Goal: Transaction & Acquisition: Purchase product/service

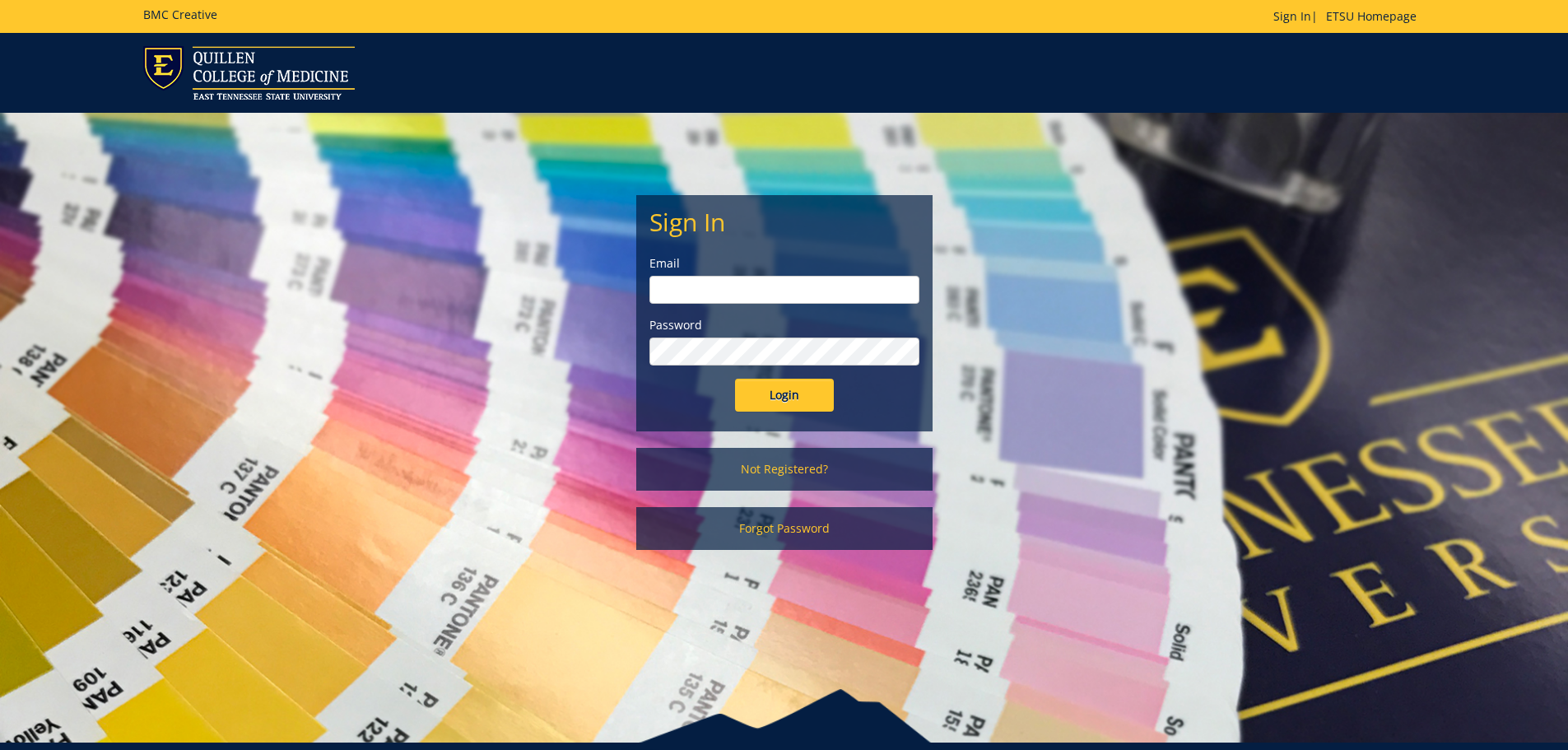
type input "marcumje@etsu.edu"
click at [786, 402] on input "Login" at bounding box center [784, 396] width 99 height 33
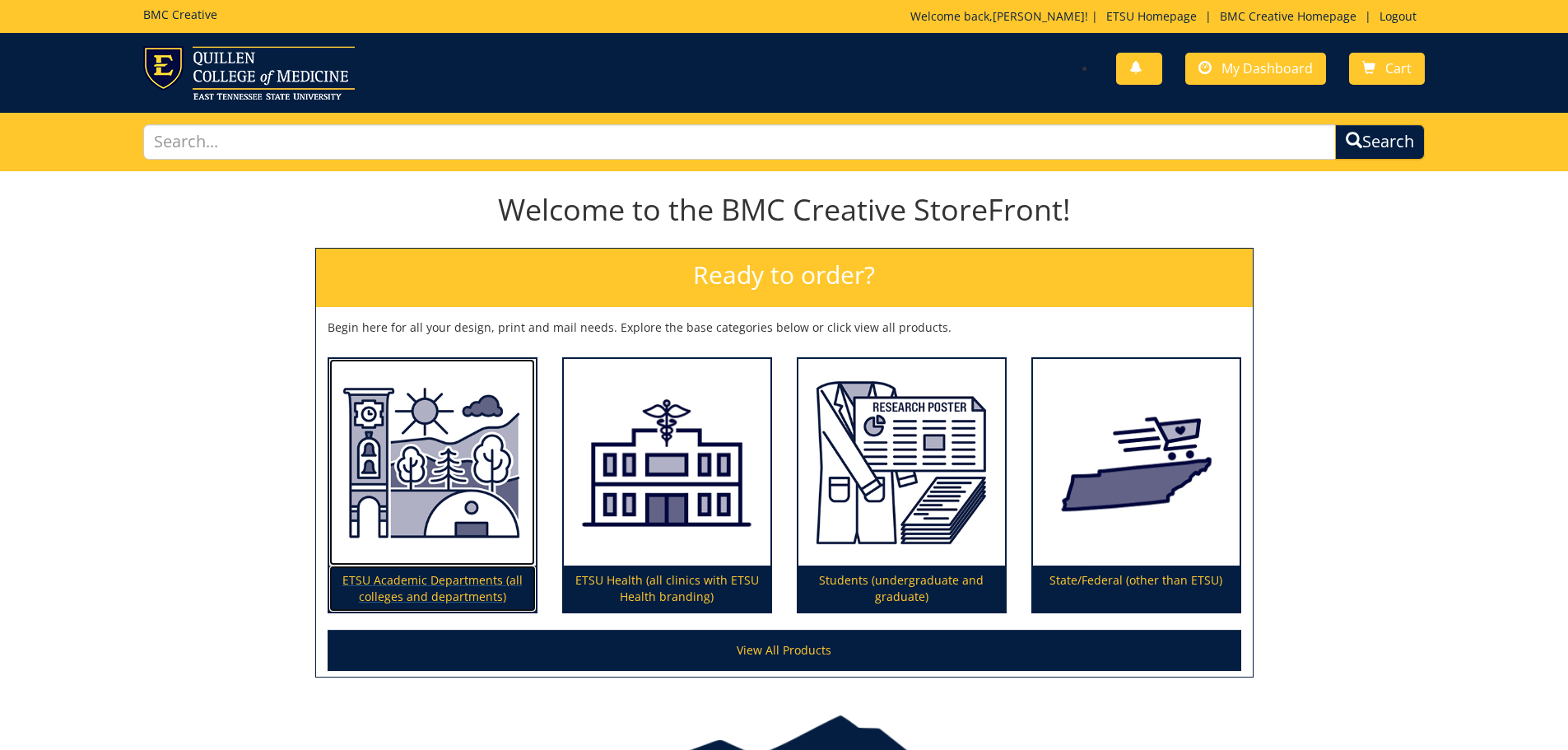
click at [446, 572] on p "ETSU Academic Departments (all colleges and departments)" at bounding box center [432, 588] width 206 height 46
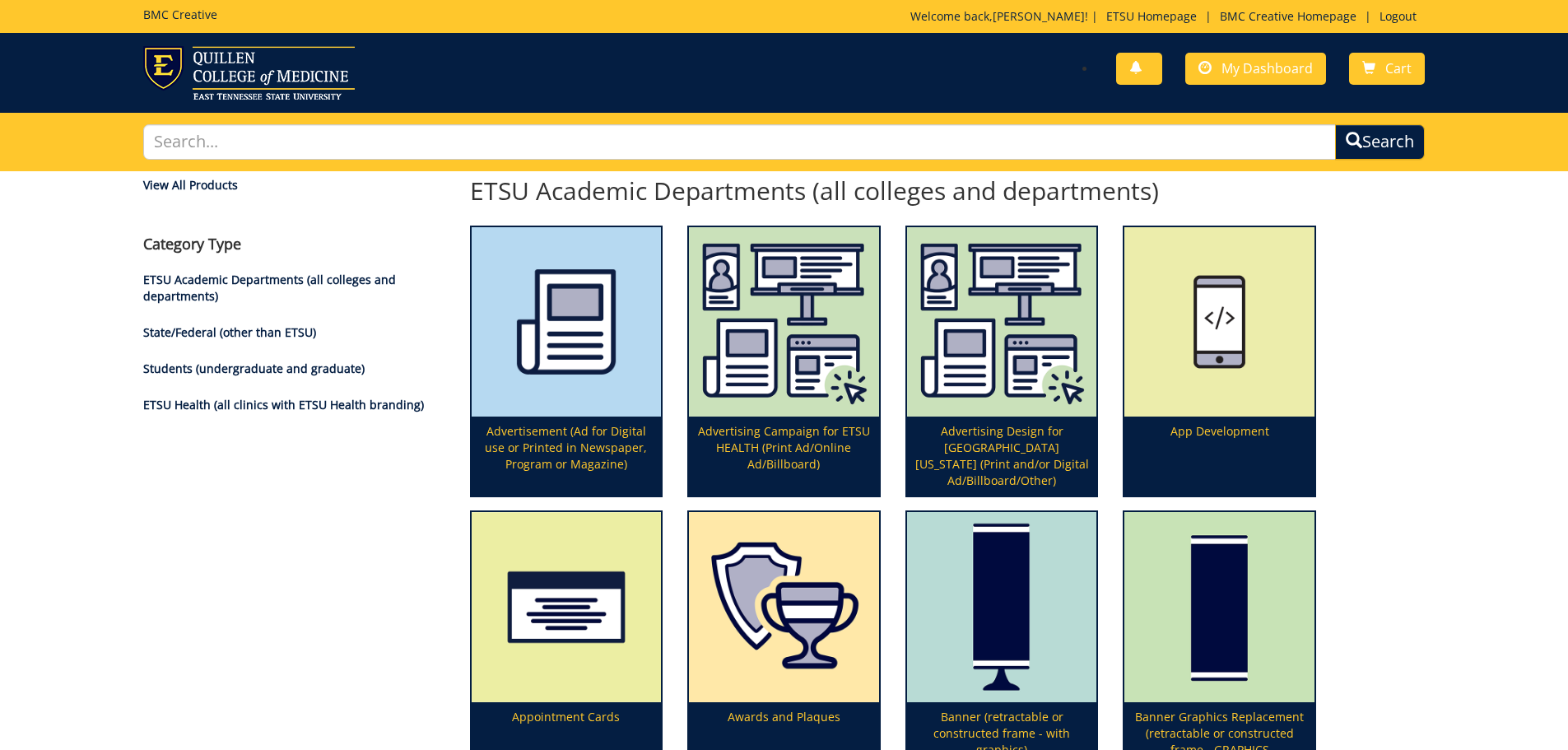
scroll to position [656, 0]
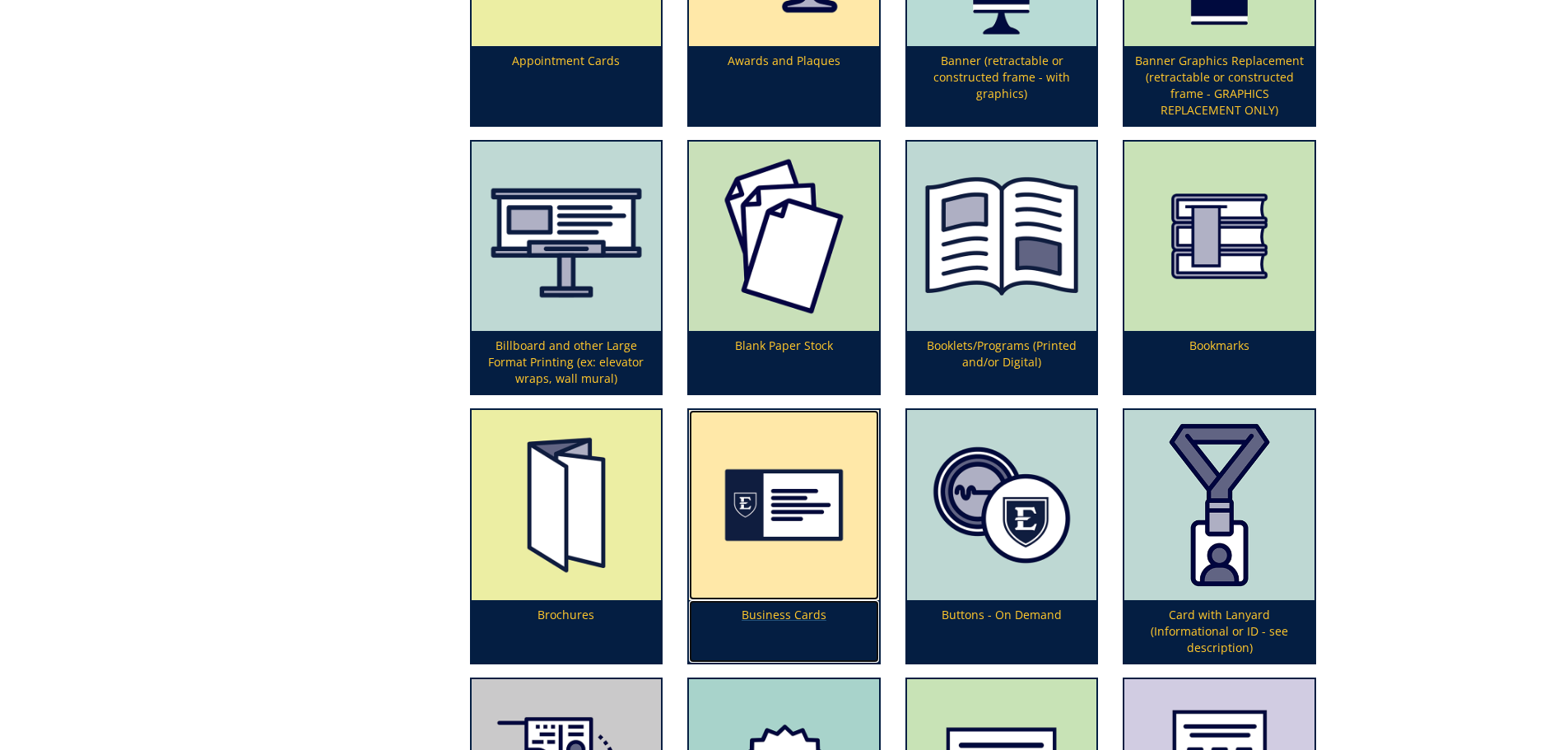
click at [768, 522] on img at bounding box center [784, 506] width 190 height 190
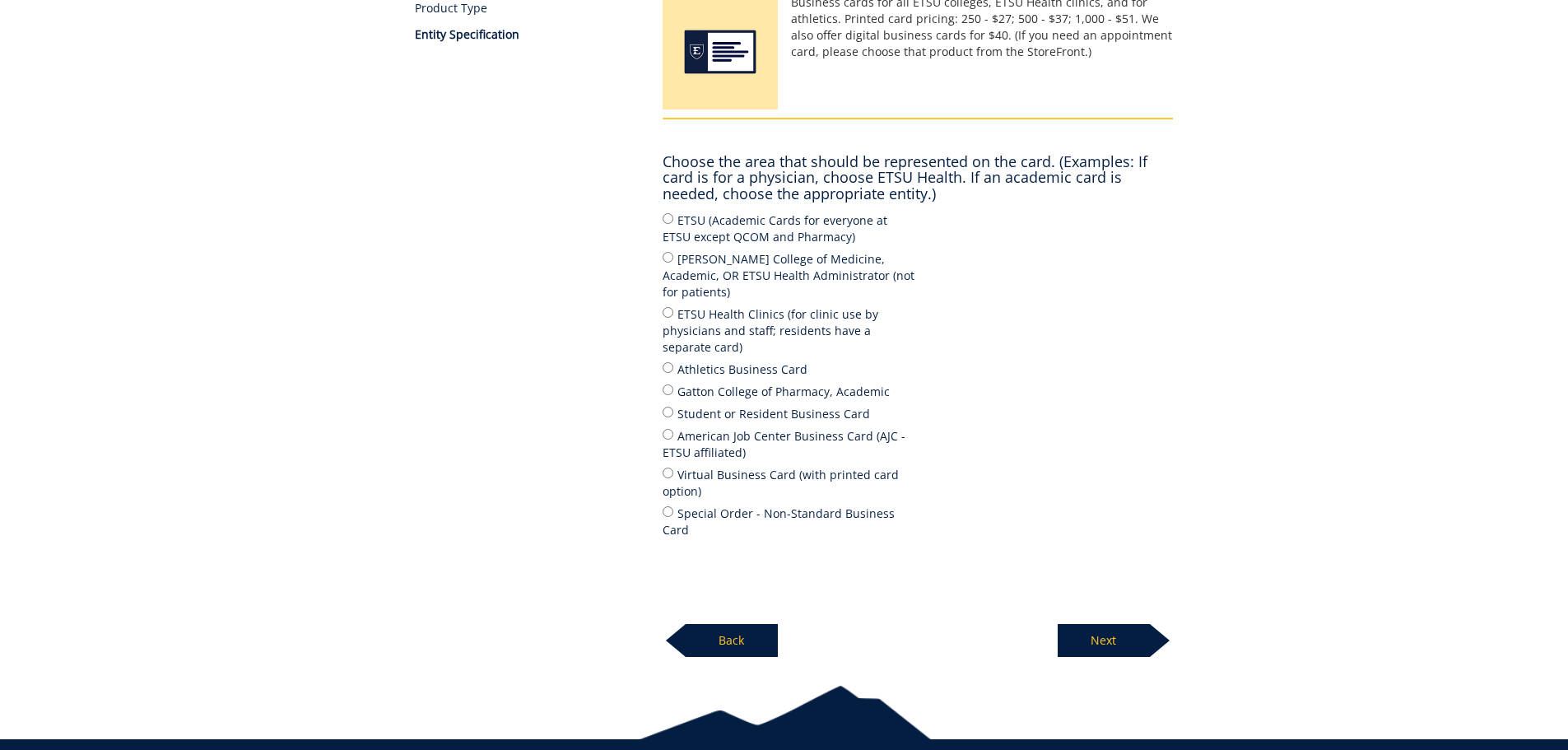
scroll to position [282, 0]
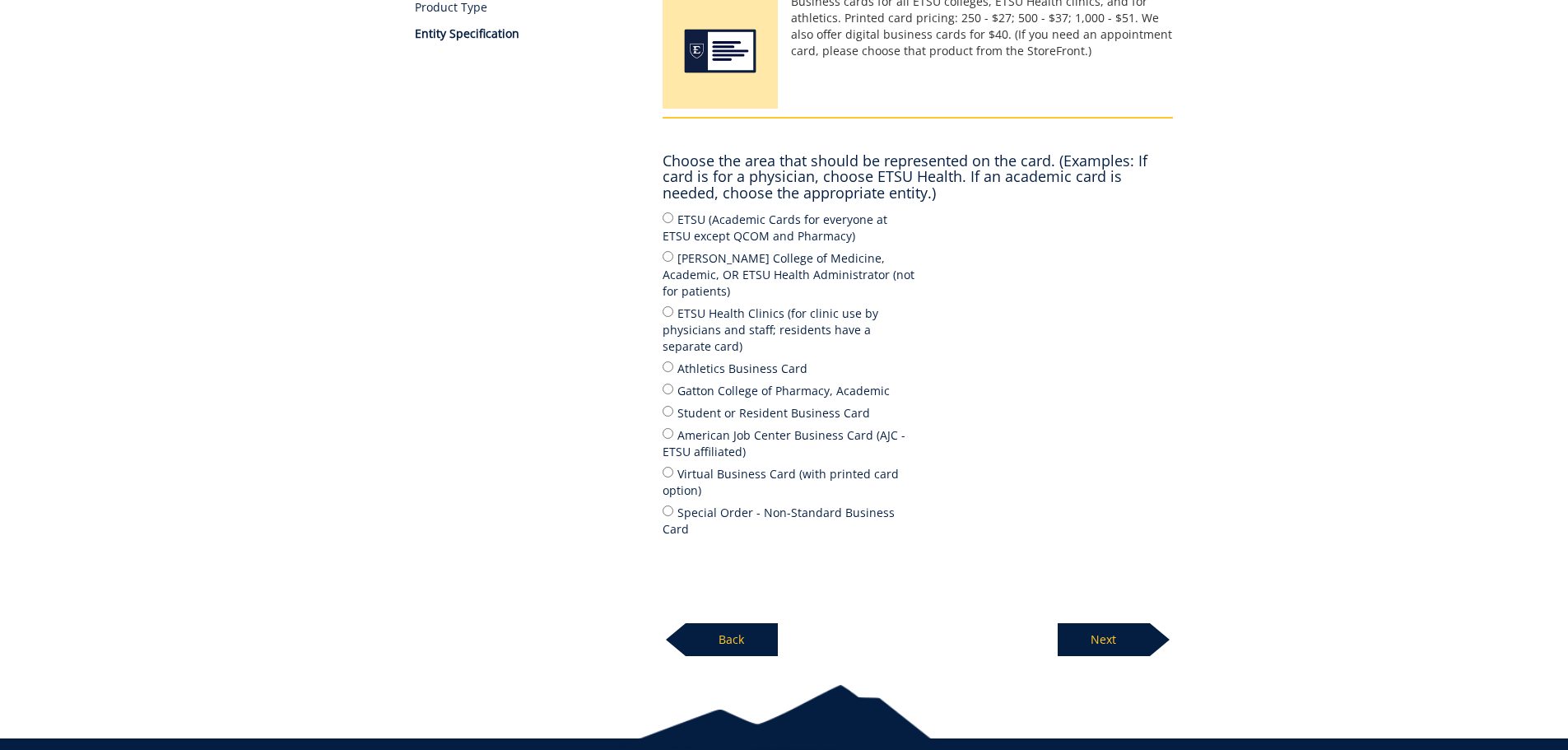
click at [793, 220] on label "ETSU (Academic Cards for everyone at ETSU except QCOM and Pharmacy)" at bounding box center [790, 227] width 255 height 34
click at [674, 220] on input "ETSU (Academic Cards for everyone at ETSU except QCOM and Pharmacy)" at bounding box center [668, 217] width 11 height 11
radio input "true"
click at [1128, 623] on p "Next" at bounding box center [1104, 640] width 92 height 33
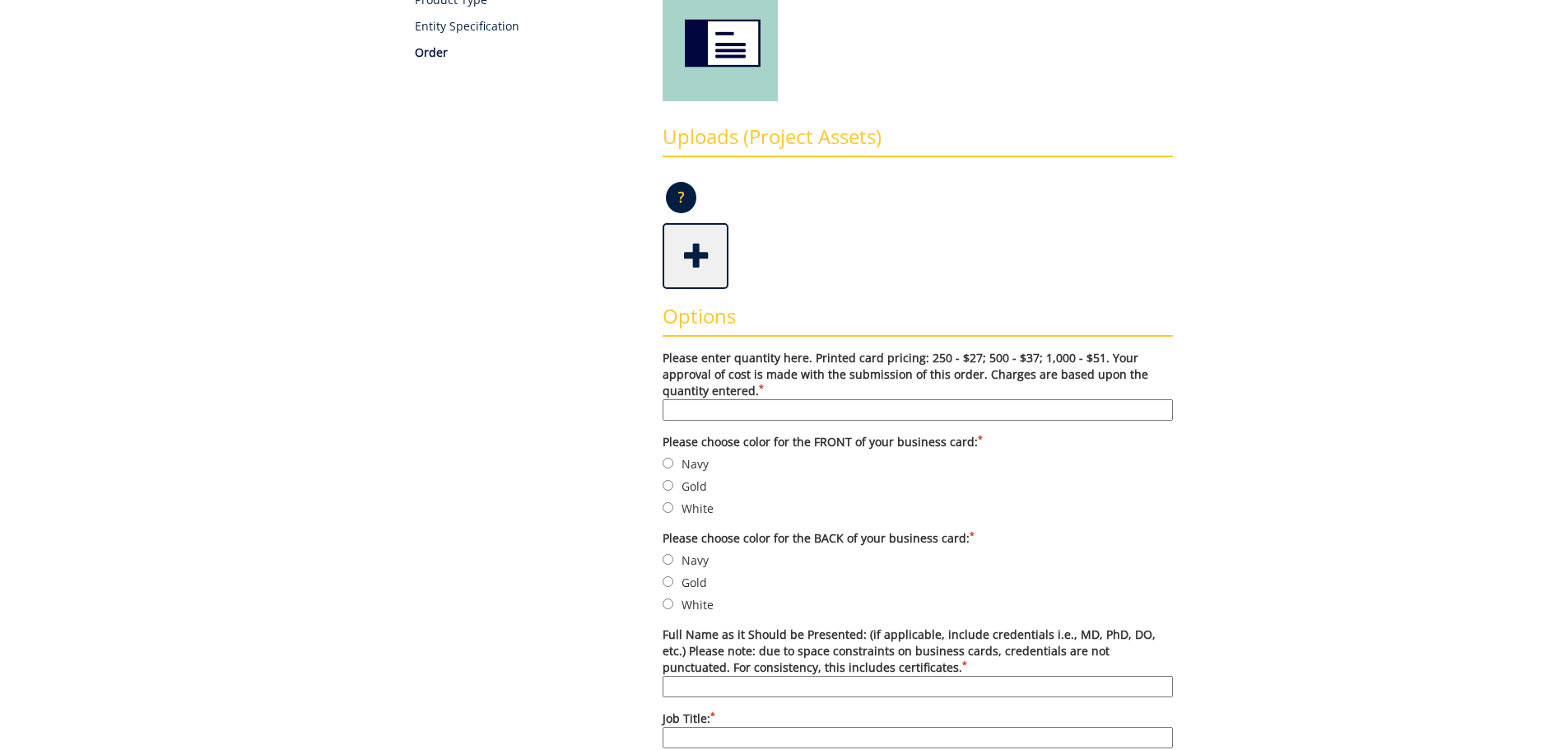
scroll to position [310, 0]
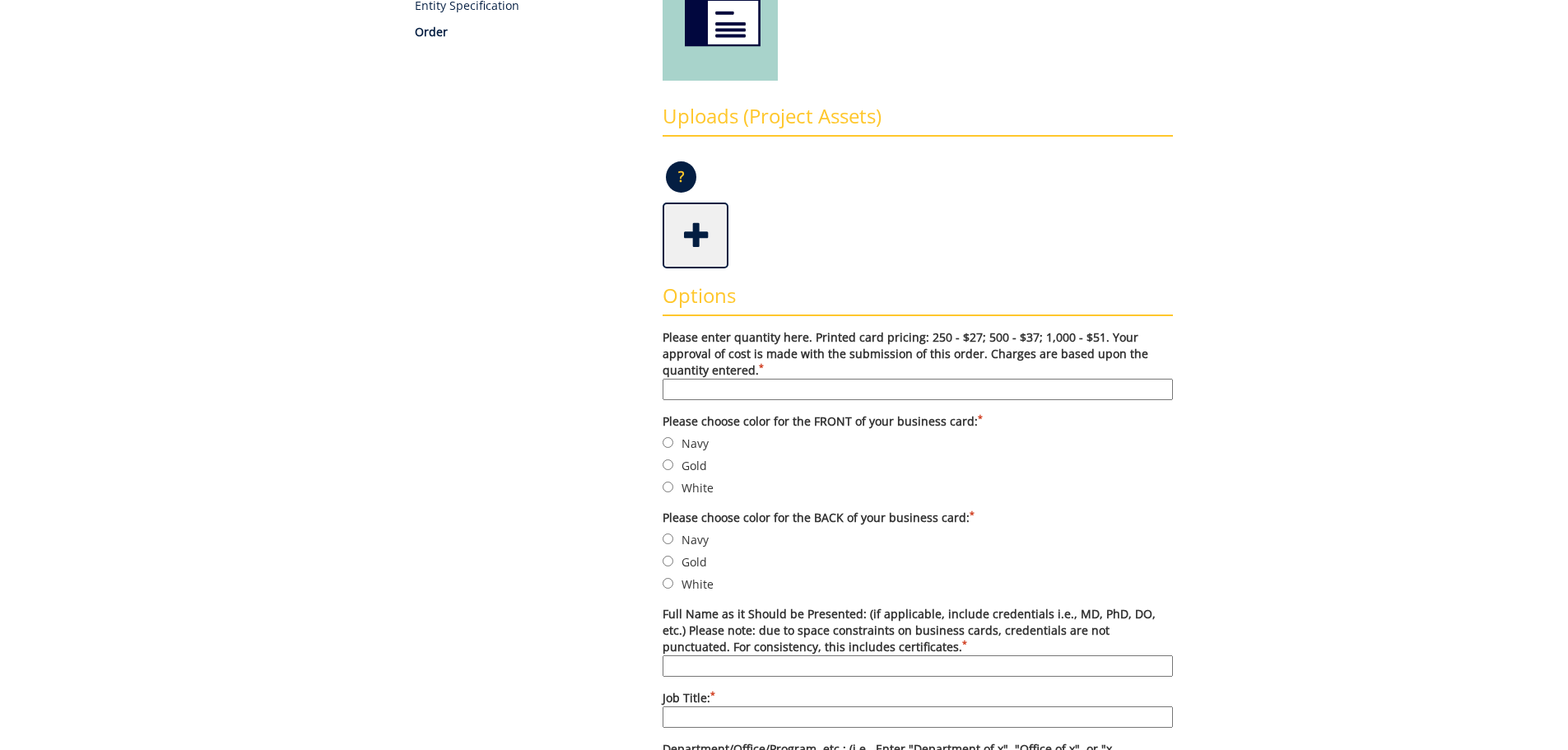
click at [700, 234] on span at bounding box center [697, 234] width 66 height 58
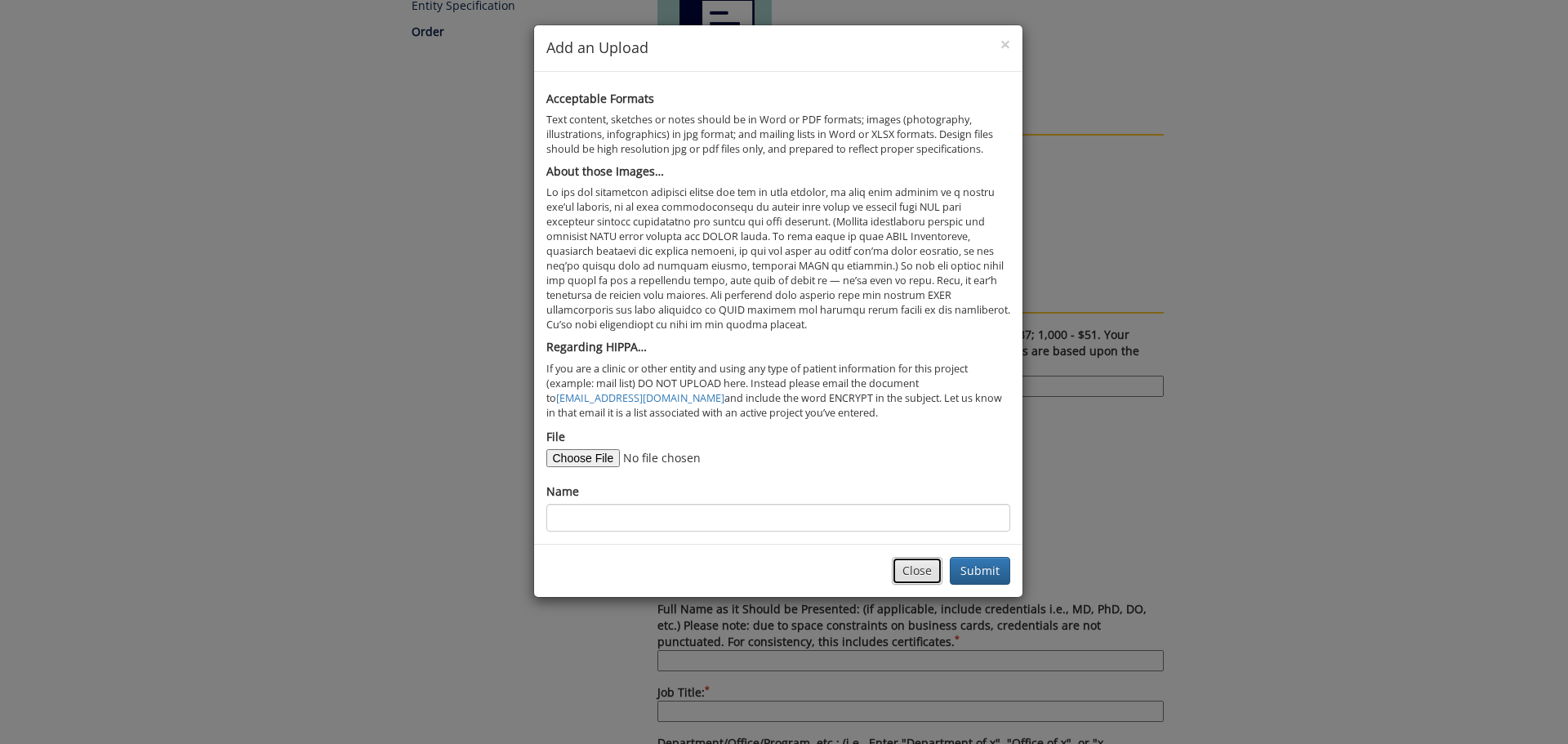
click at [937, 569] on button "Close" at bounding box center [917, 571] width 51 height 28
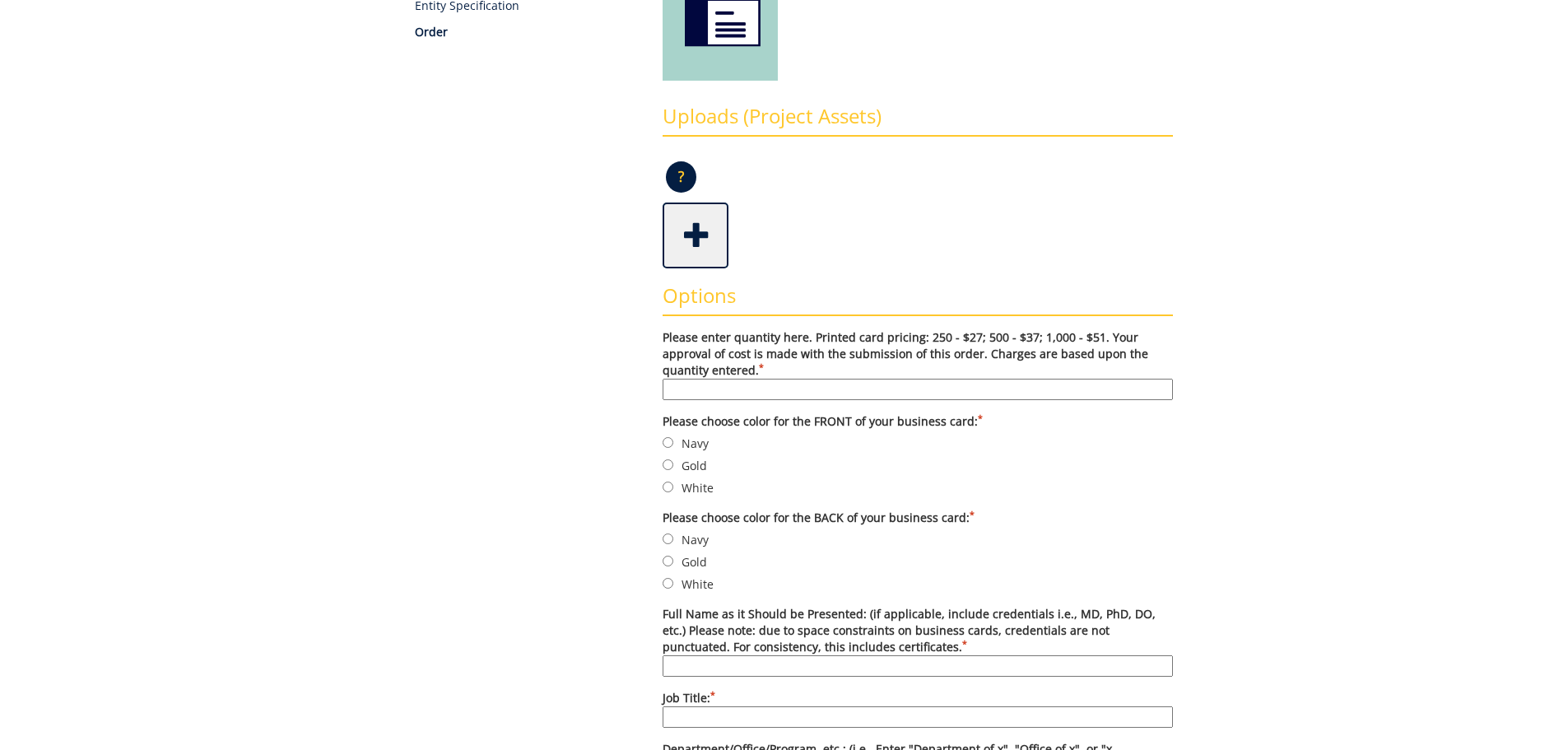
scroll to position [0, 0]
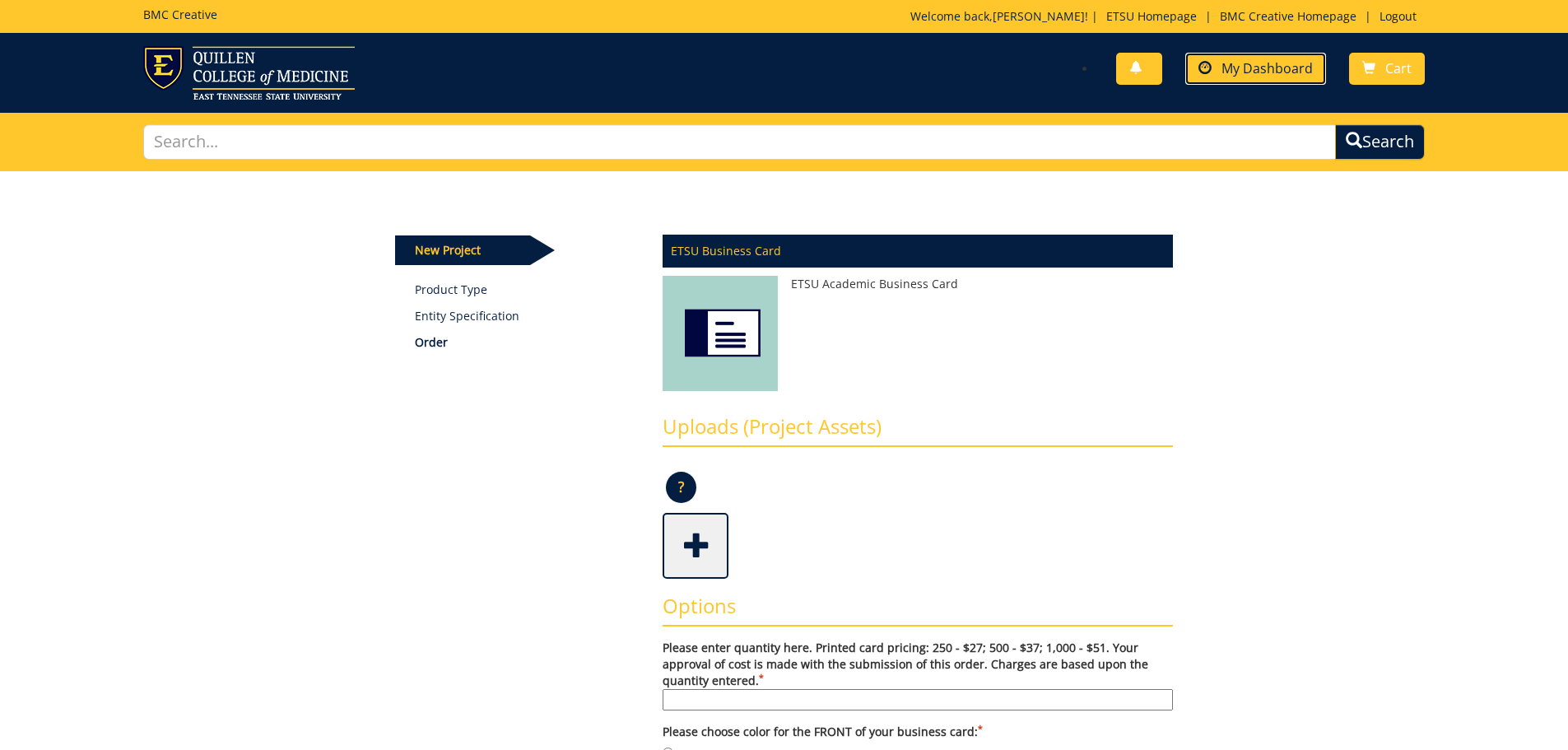
click at [1302, 71] on span "My Dashboard" at bounding box center [1267, 68] width 91 height 18
click at [1261, 68] on span "My Dashboard" at bounding box center [1267, 68] width 91 height 18
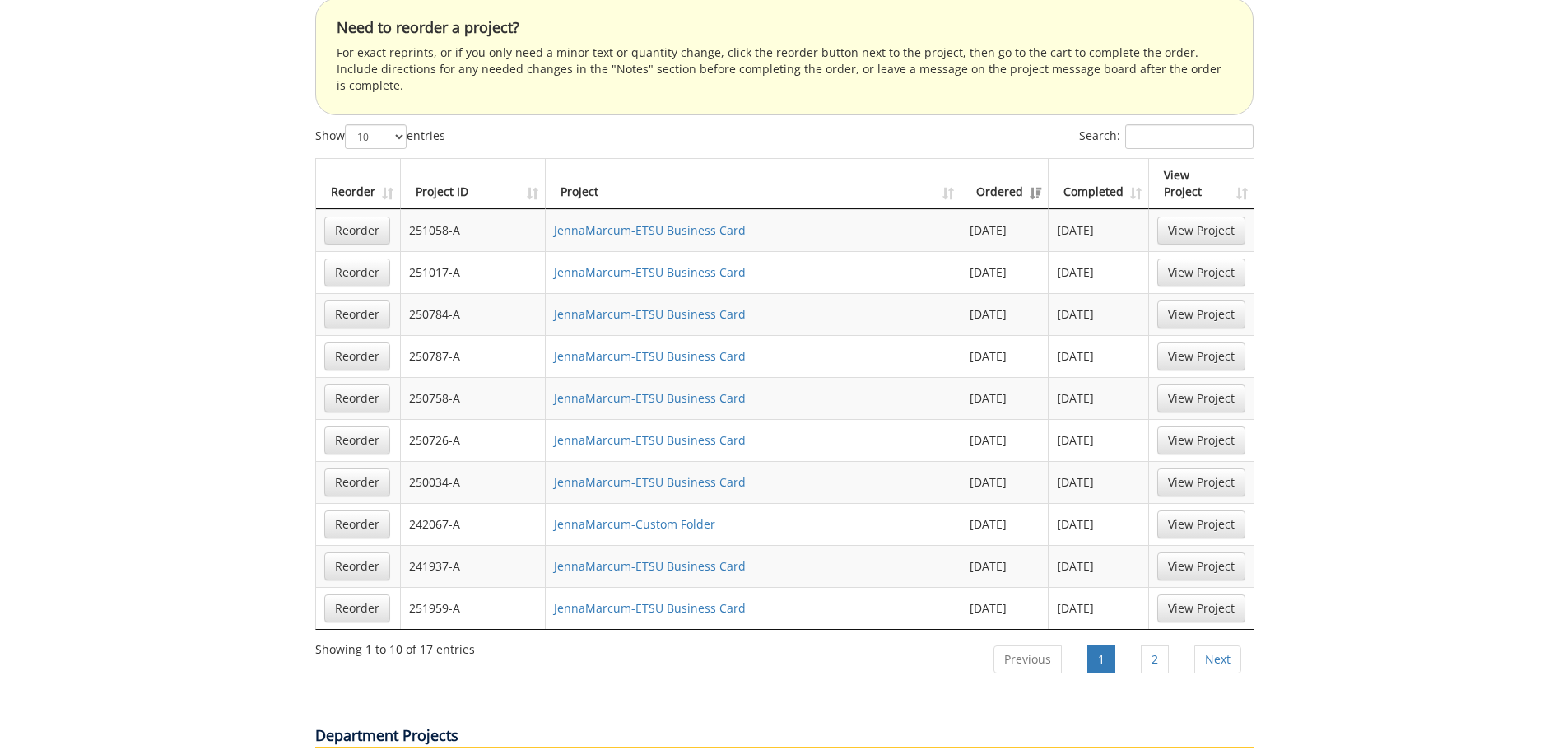
scroll to position [1065, 0]
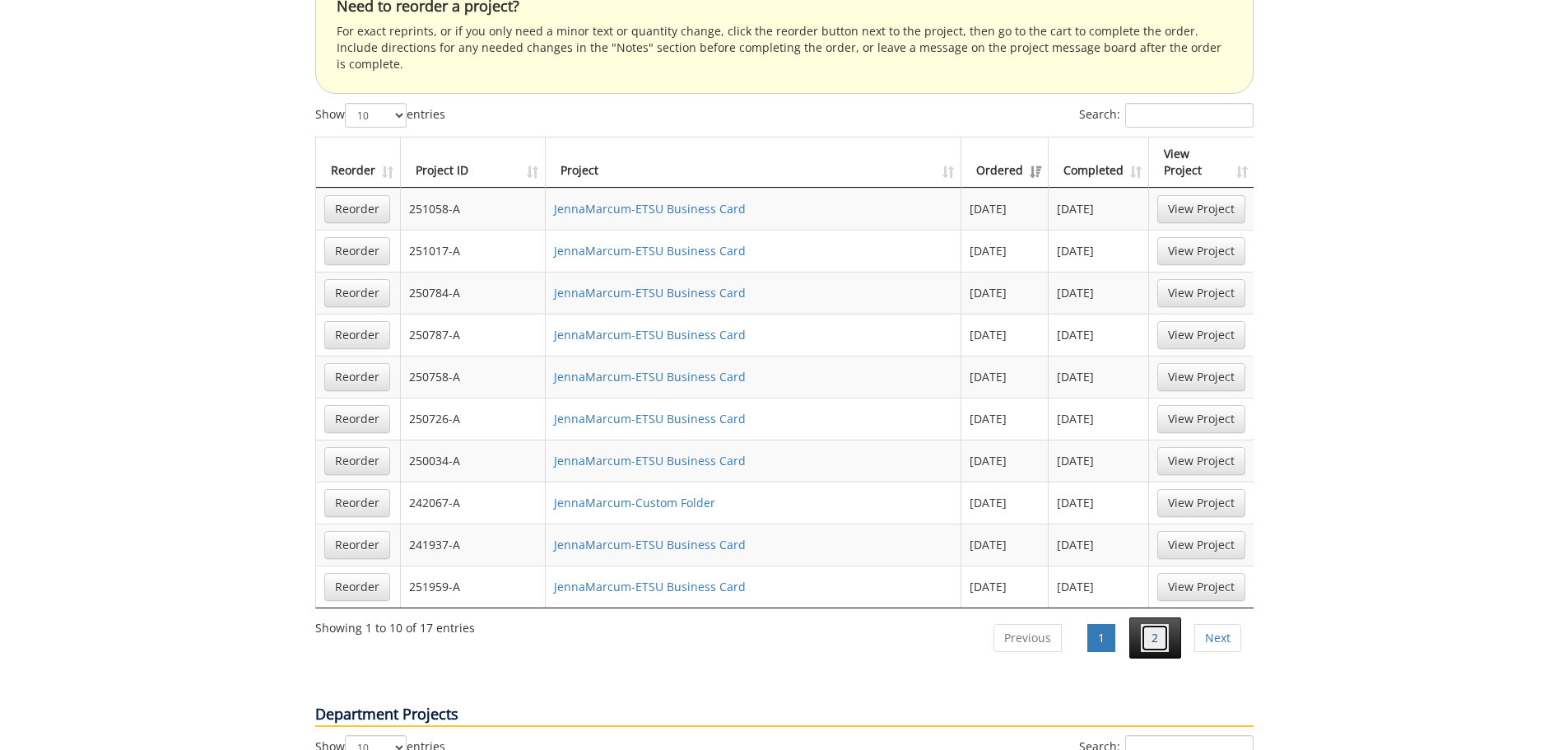
click at [1159, 624] on link "2" at bounding box center [1155, 638] width 28 height 28
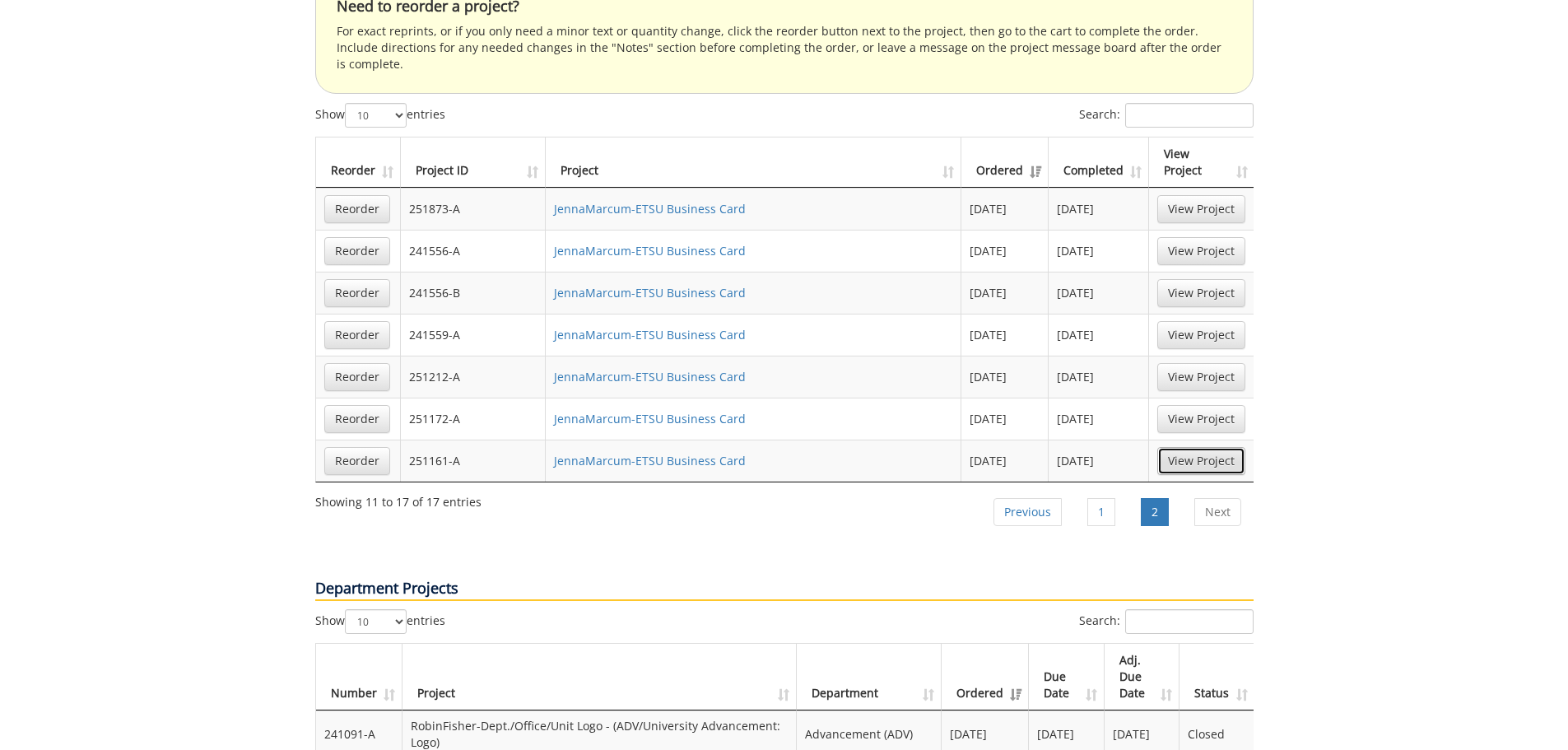
click at [1186, 447] on link "View Project" at bounding box center [1202, 460] width 88 height 28
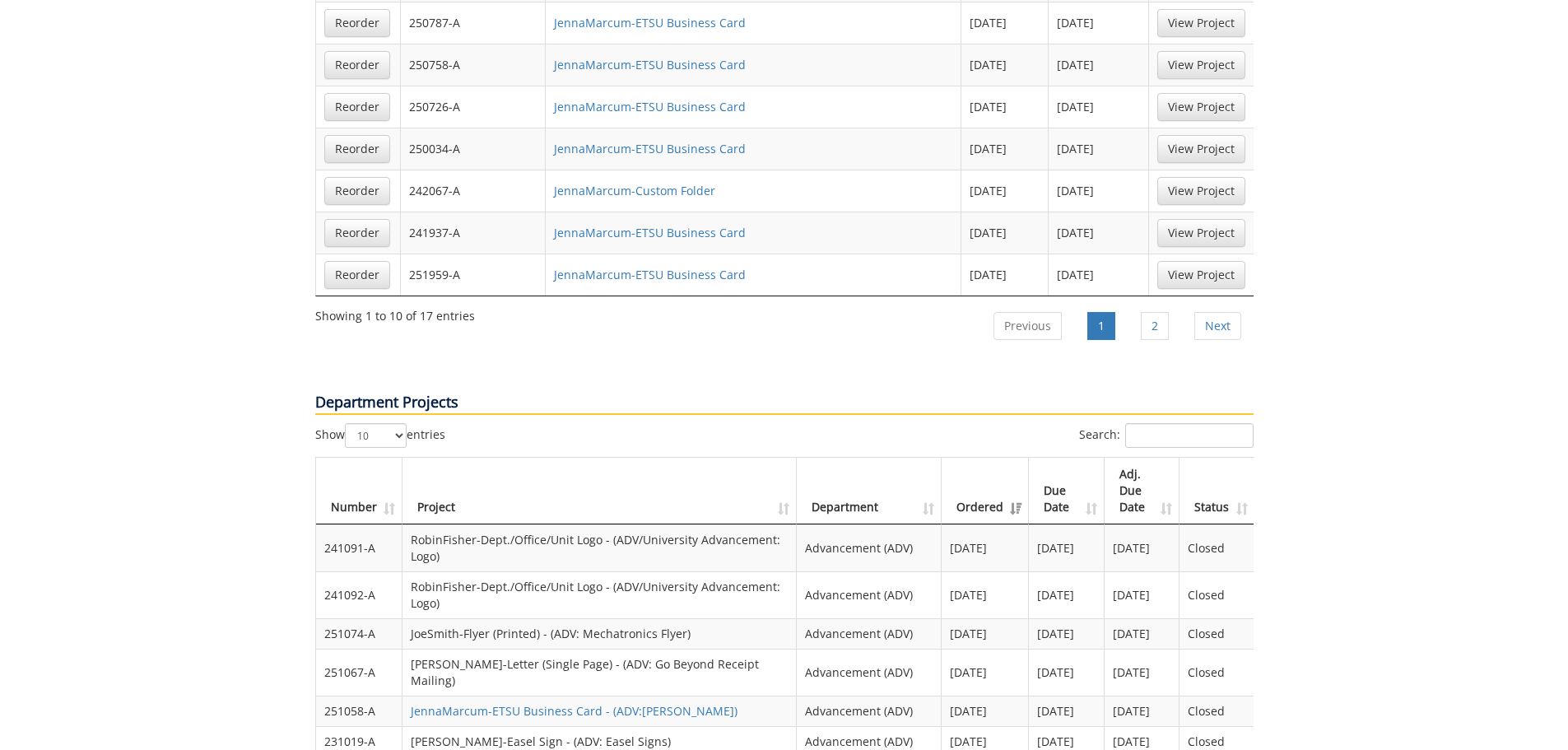
scroll to position [1395, 0]
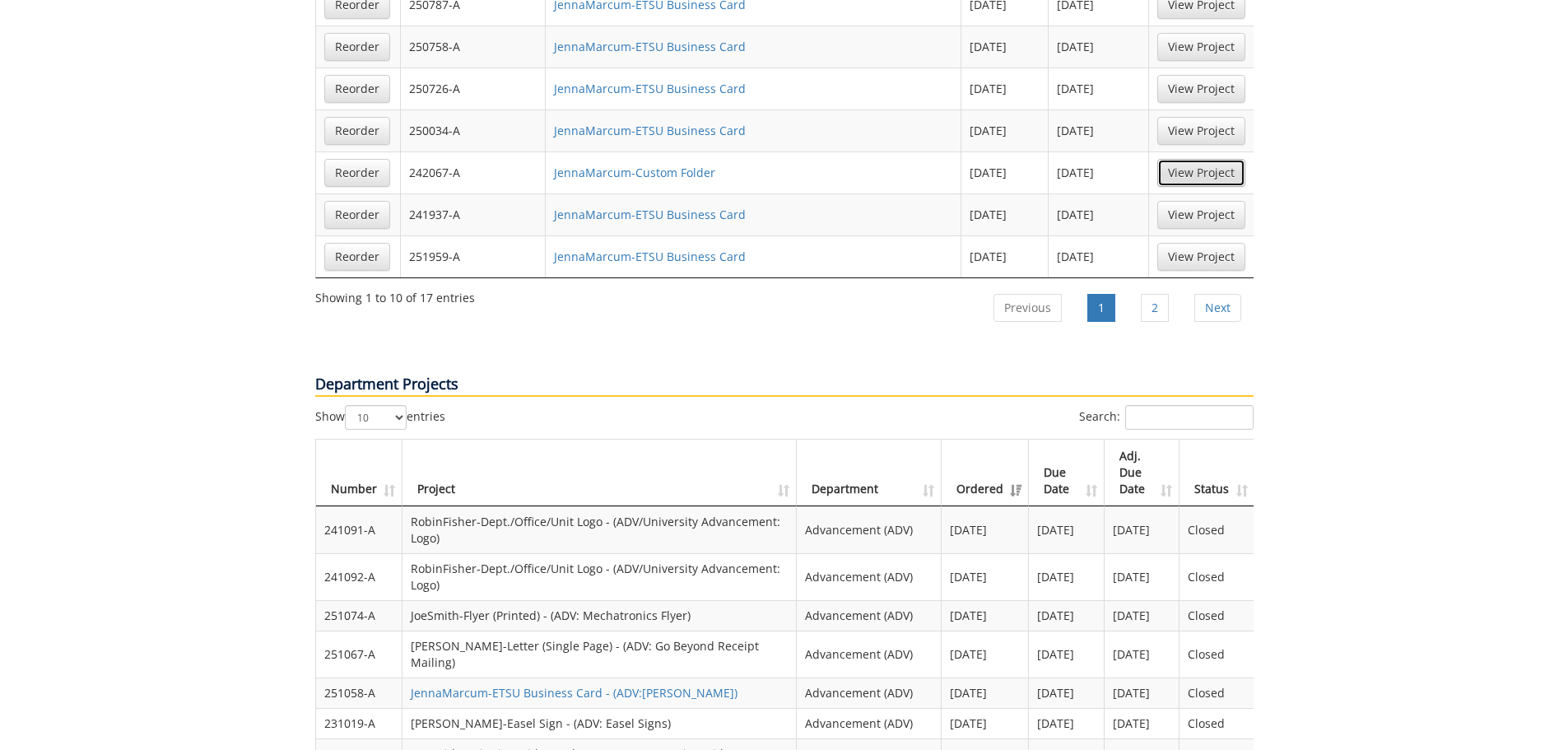
click at [1184, 159] on link "View Project" at bounding box center [1202, 173] width 88 height 28
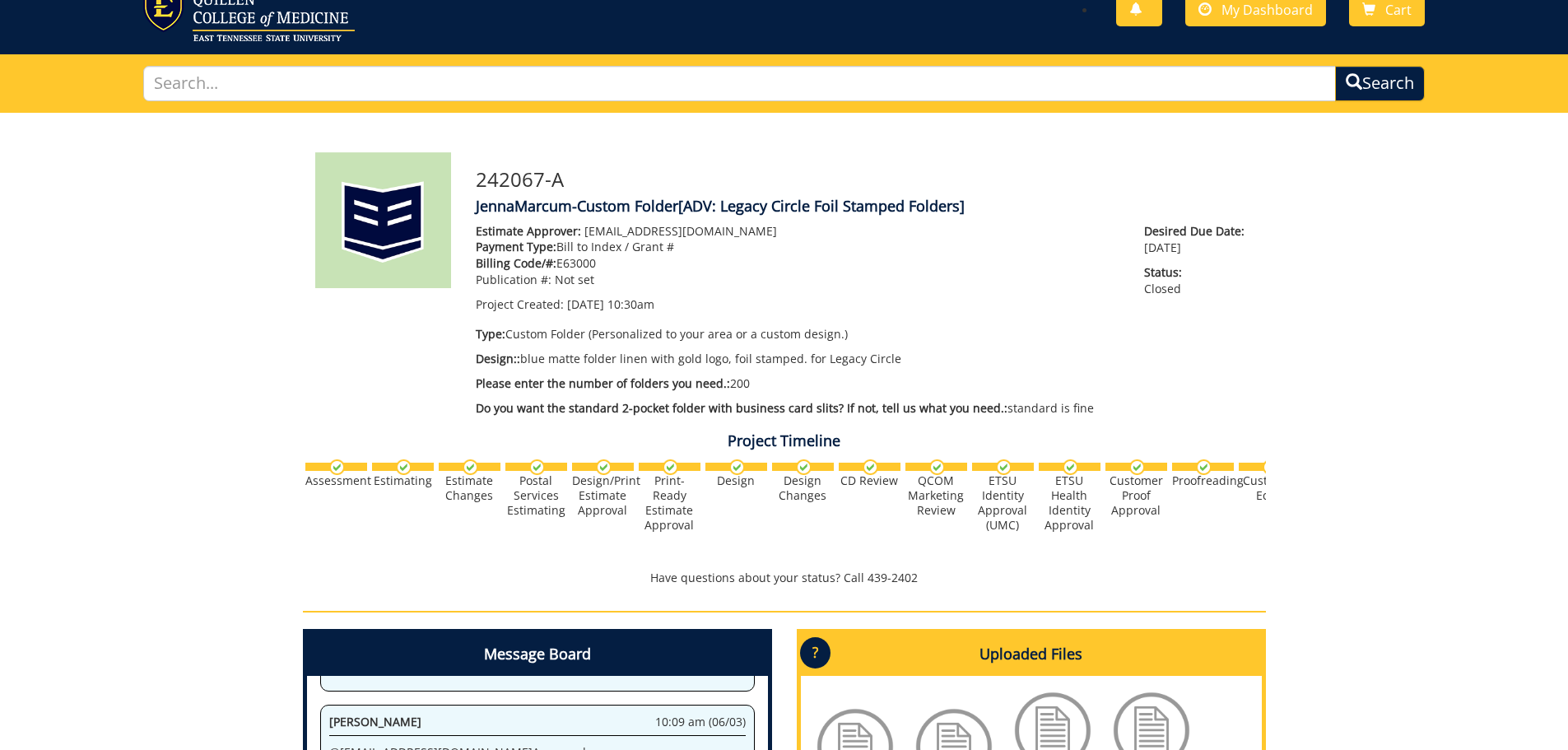
scroll to position [58, 0]
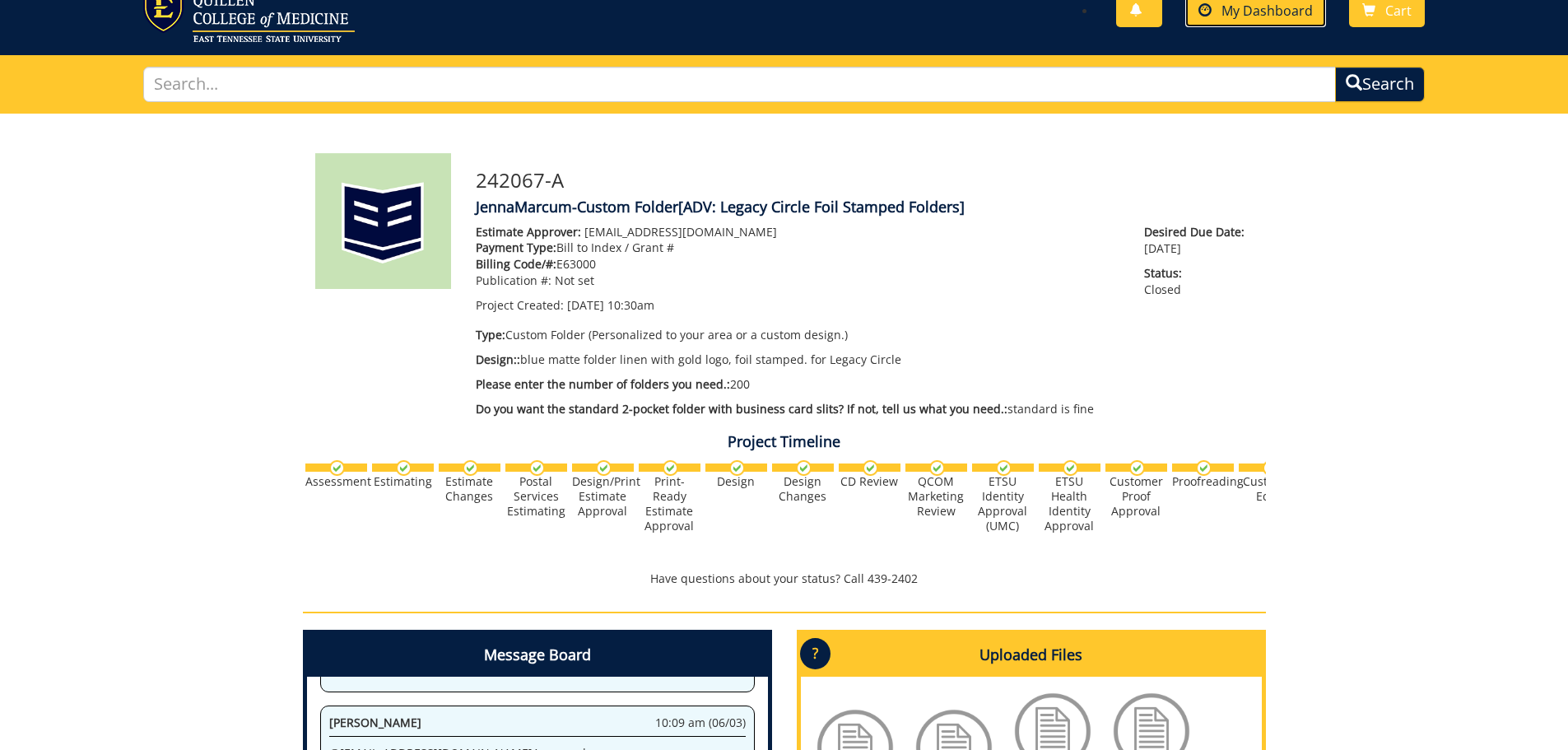
click at [1247, 27] on link "My Dashboard" at bounding box center [1255, 11] width 140 height 32
click at [1220, 17] on link "My Dashboard" at bounding box center [1255, 11] width 140 height 32
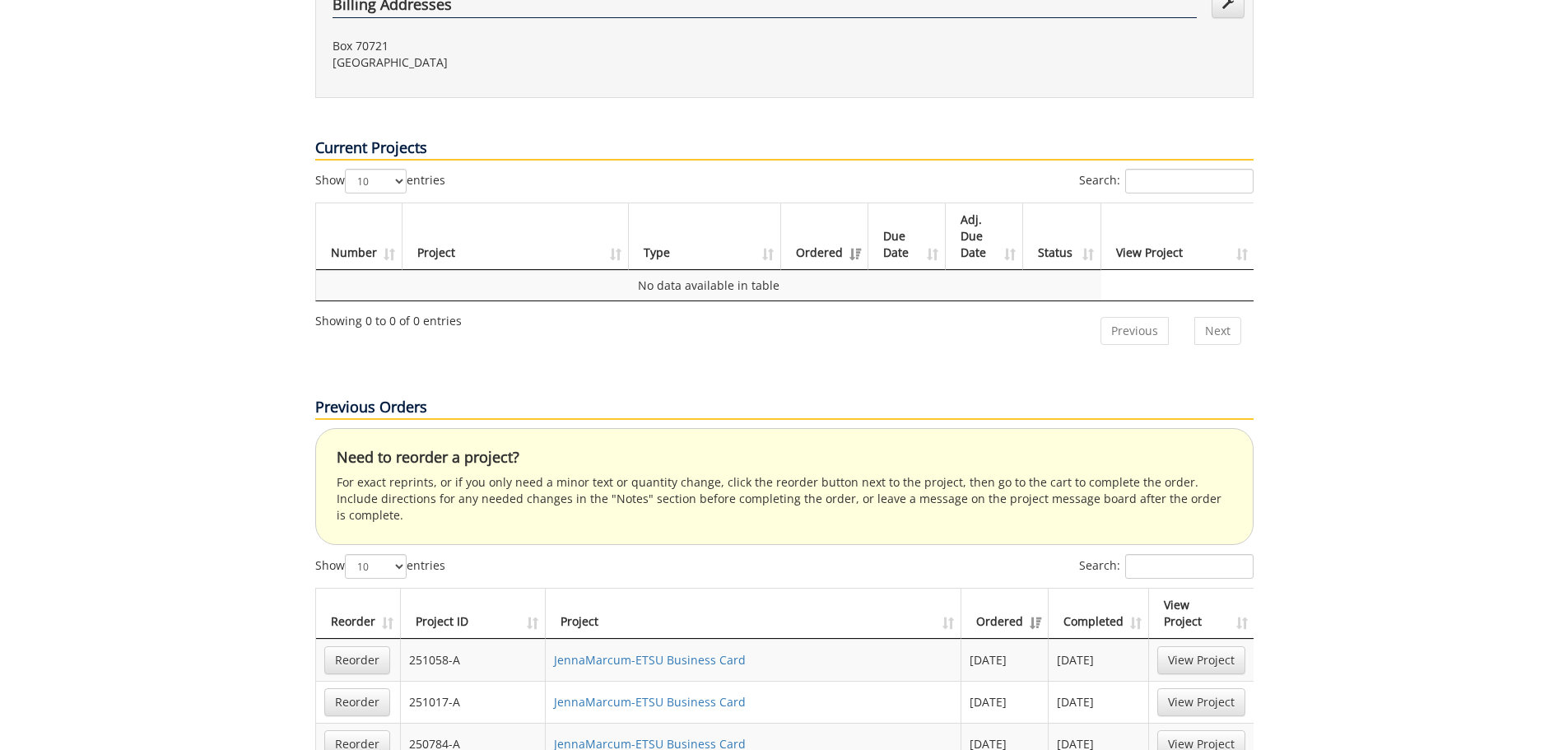
scroll to position [602, 0]
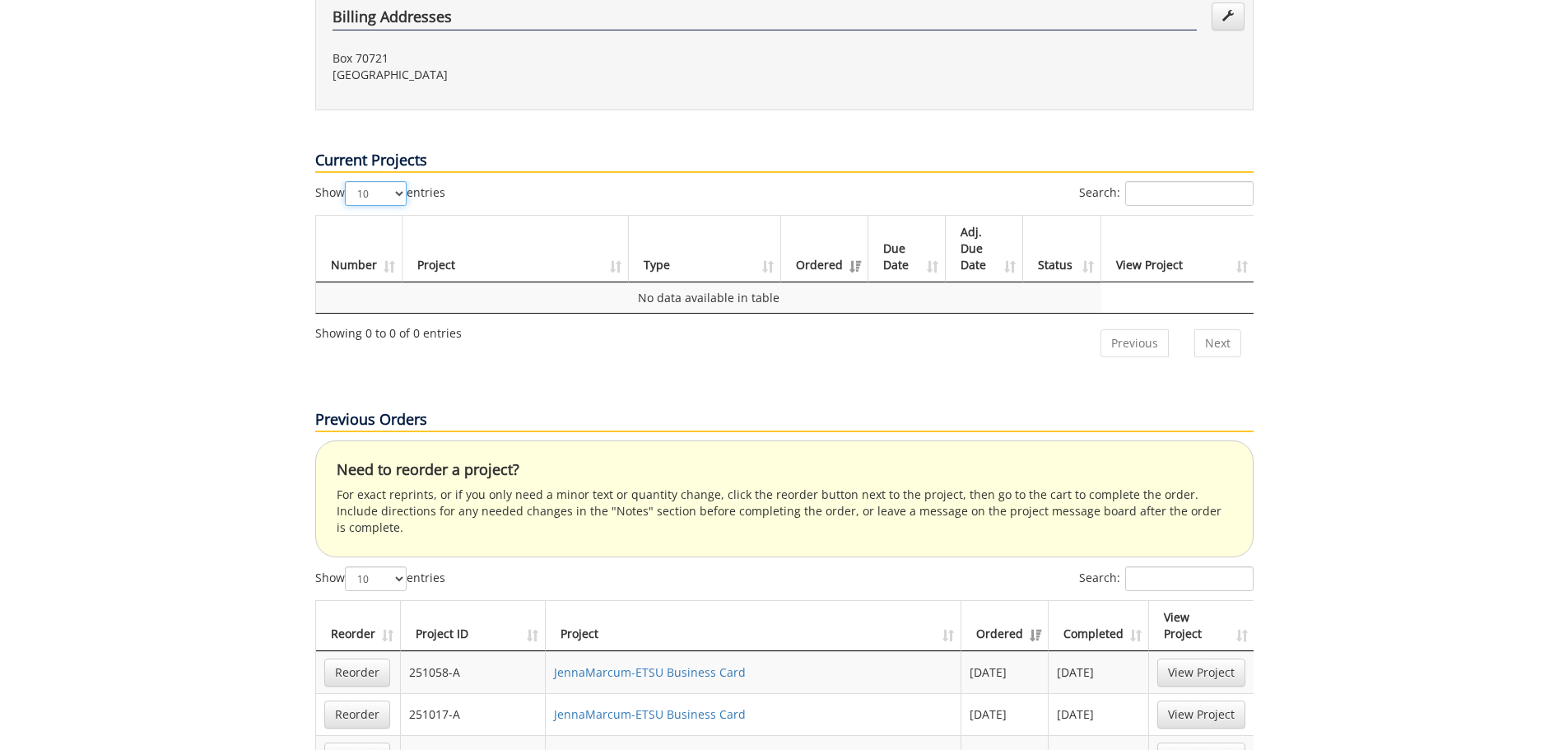
click at [400, 181] on select "10 25 50 100" at bounding box center [375, 192] width 62 height 25
select select "50"
click at [347, 181] on select "10 25 50 100" at bounding box center [375, 192] width 62 height 25
click at [1167, 181] on input "Search:" at bounding box center [1189, 192] width 129 height 25
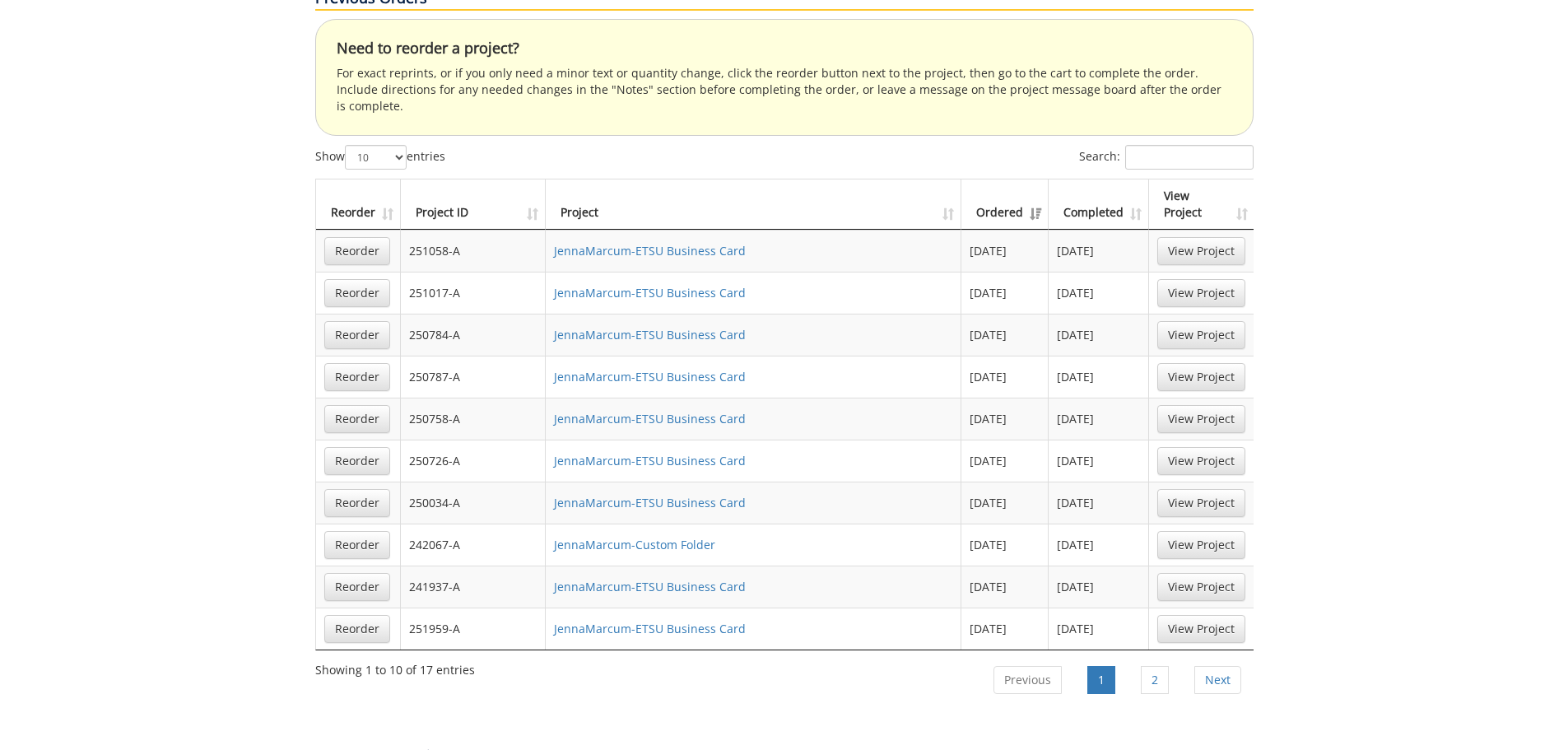
scroll to position [1011, 0]
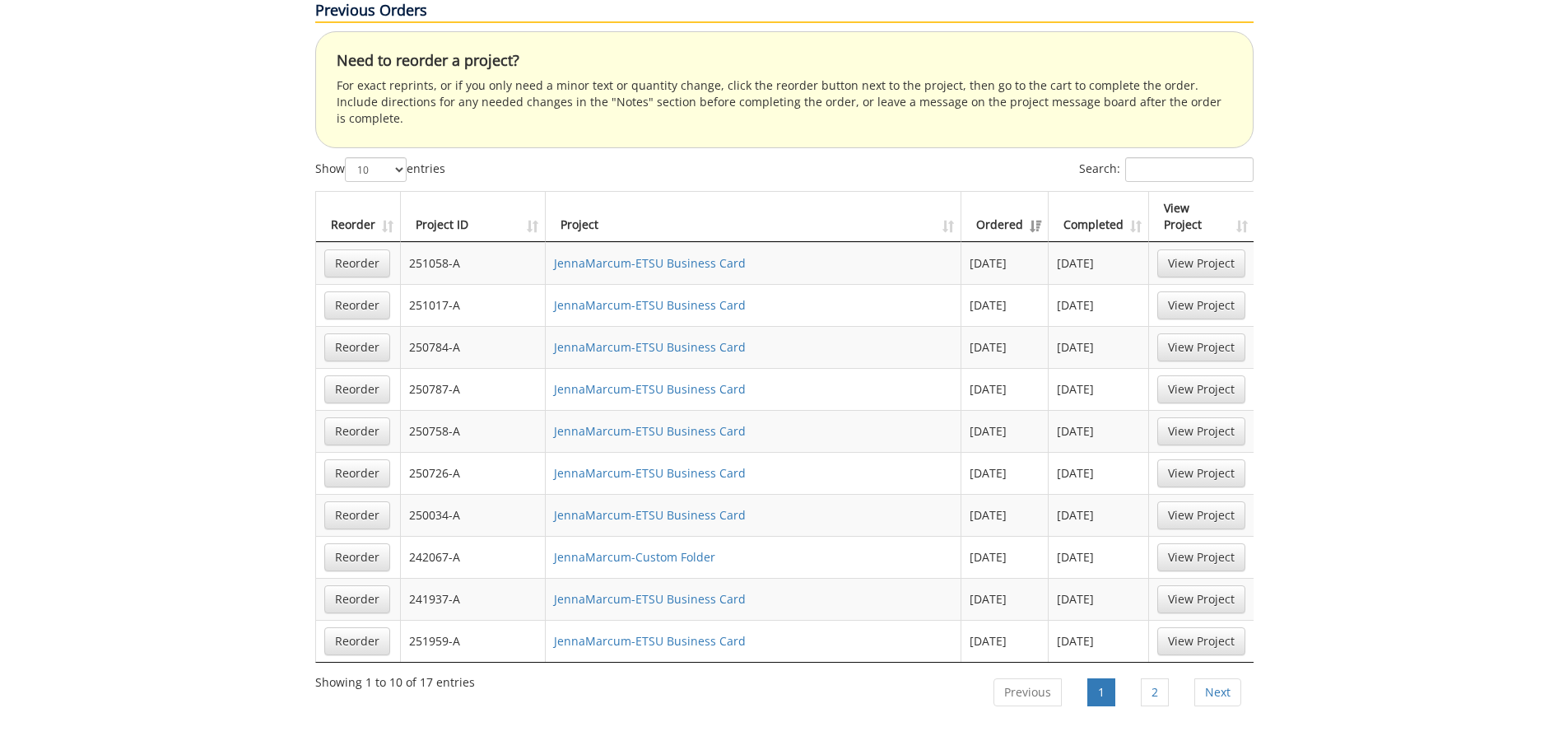
type input "zach thompson"
click at [1143, 157] on input "Search:" at bounding box center [1189, 169] width 129 height 25
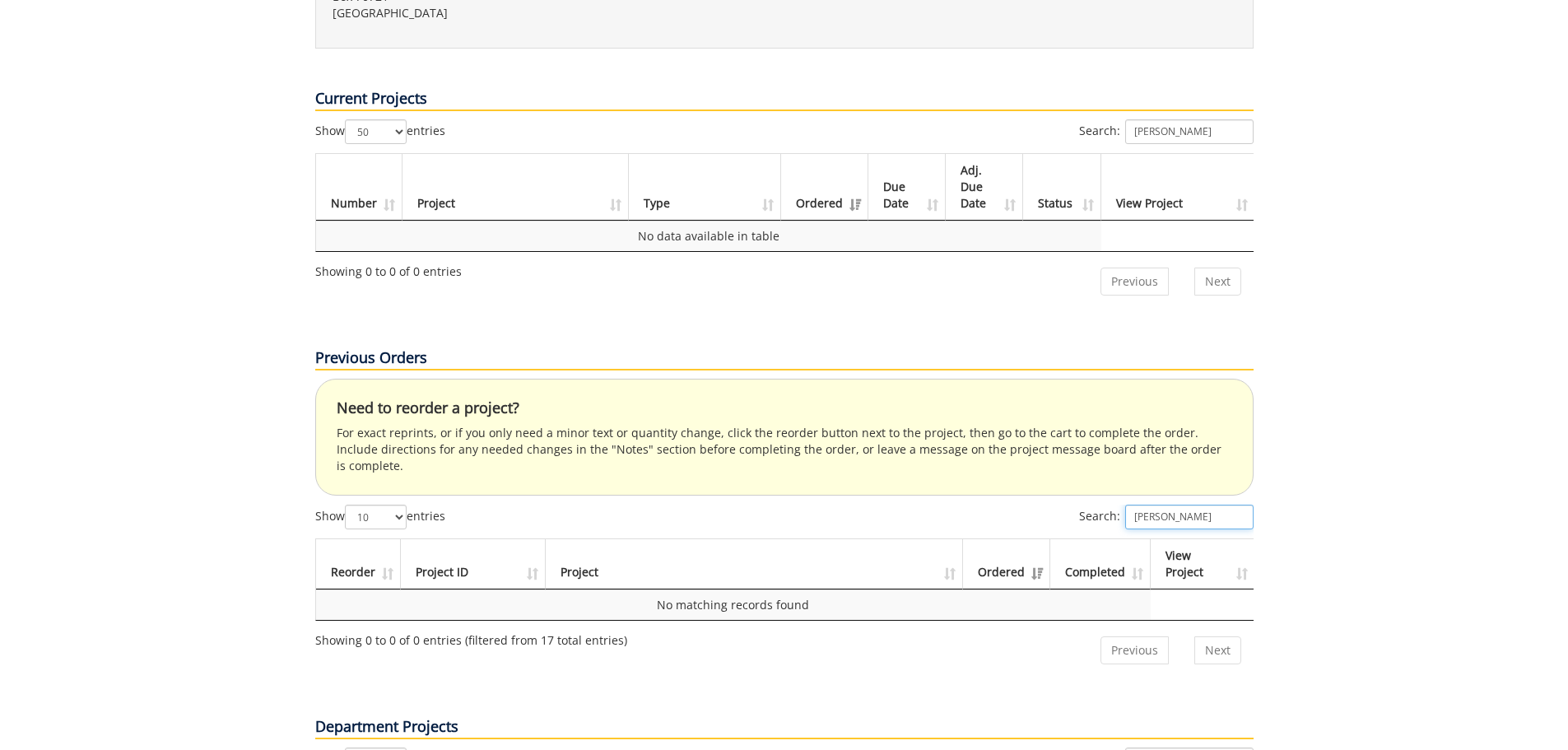
scroll to position [624, 0]
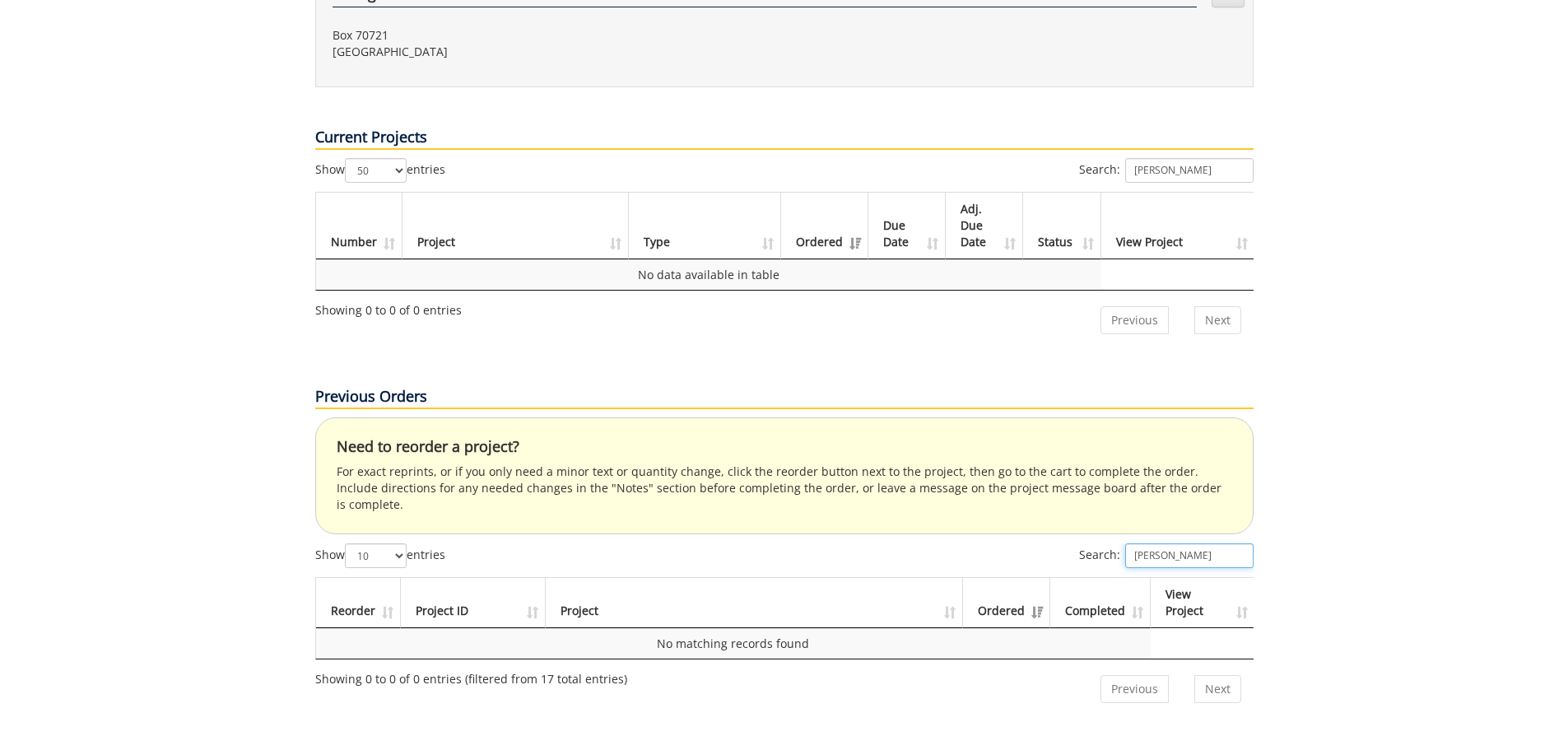
type input "zach thompson"
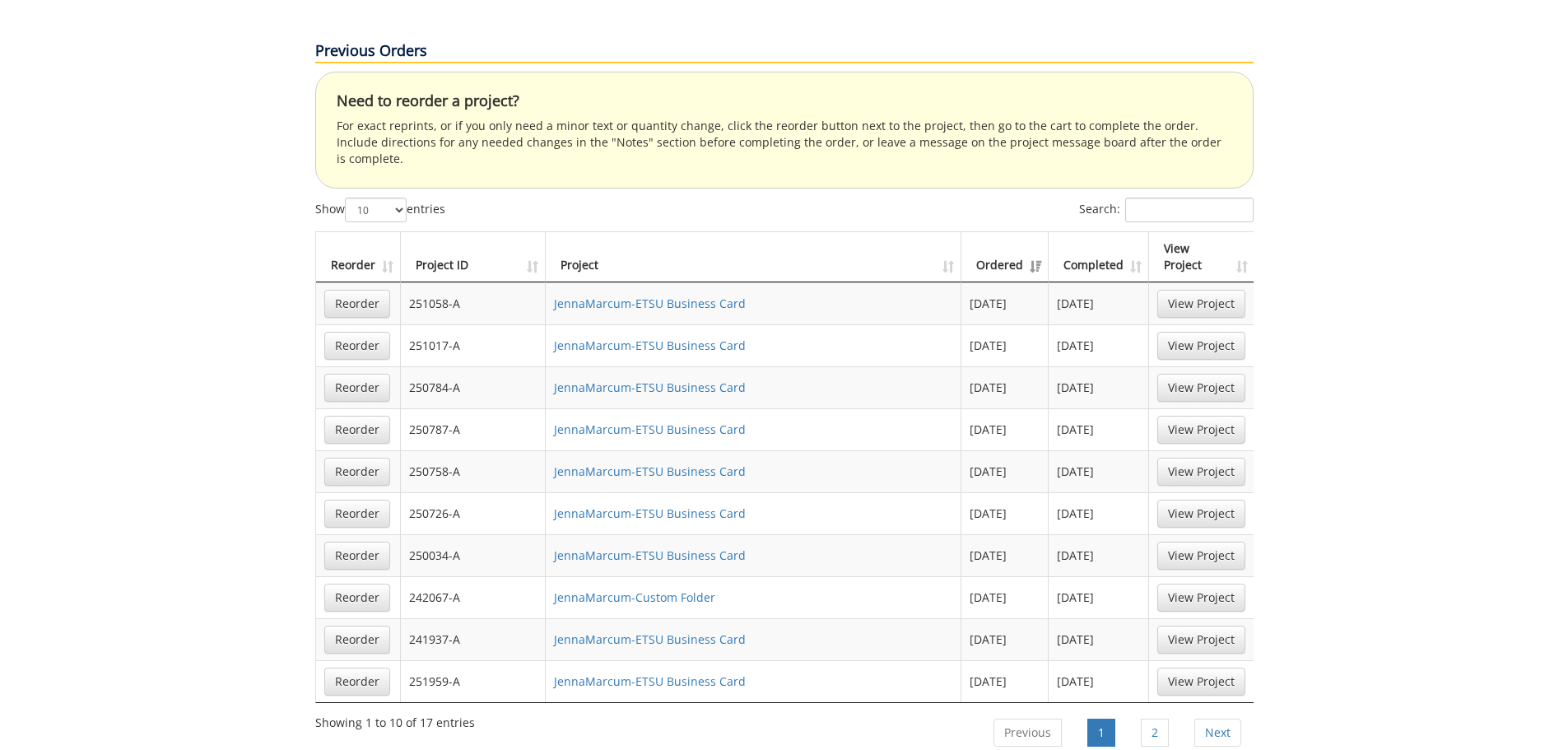
scroll to position [991, 0]
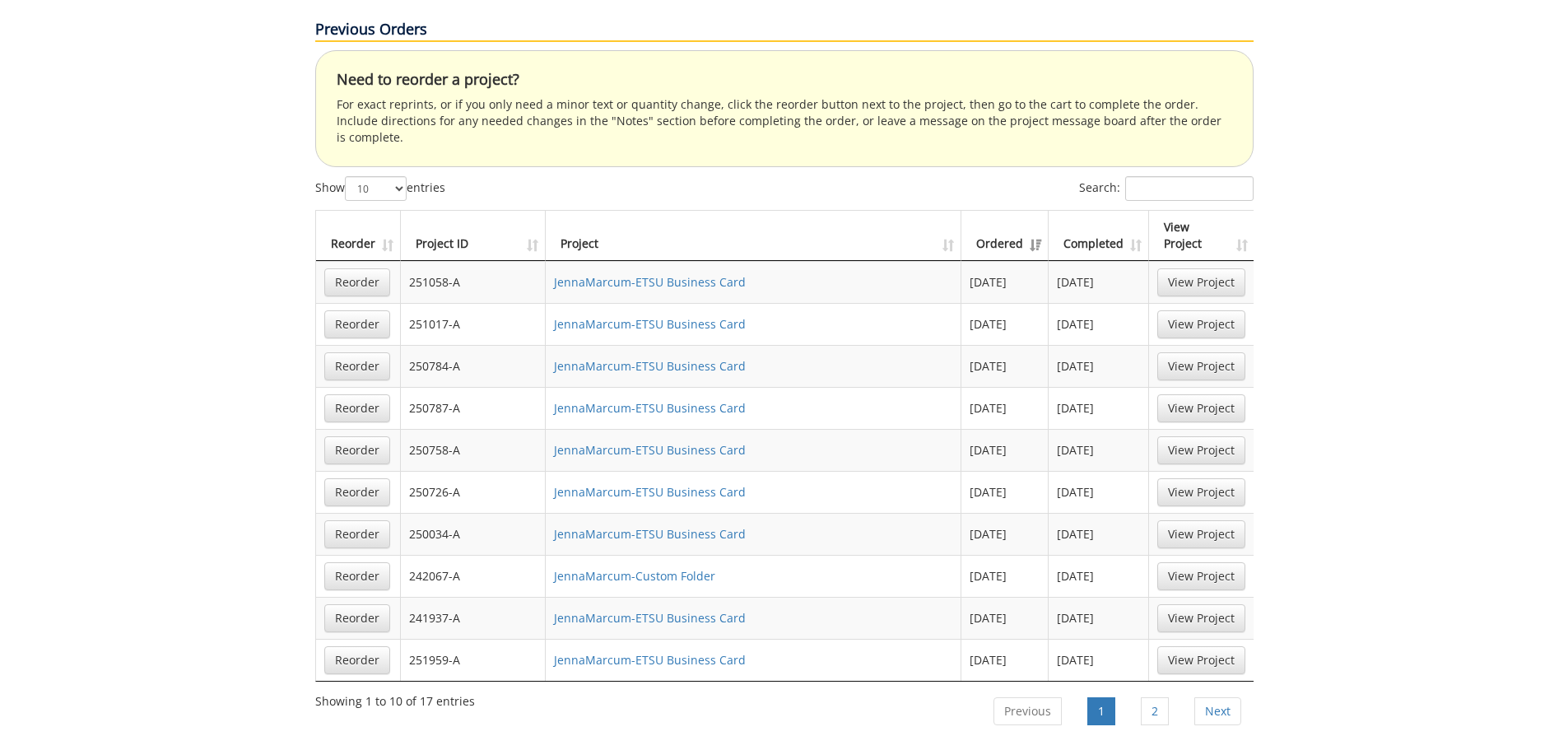
click at [1098, 211] on th "Completed" at bounding box center [1099, 236] width 100 height 50
click at [1100, 211] on th "Completed" at bounding box center [1099, 236] width 100 height 50
click at [1187, 268] on link "View Project" at bounding box center [1202, 282] width 88 height 28
click at [1183, 310] on link "View Project" at bounding box center [1202, 324] width 88 height 28
click at [1221, 352] on link "View Project" at bounding box center [1202, 366] width 88 height 28
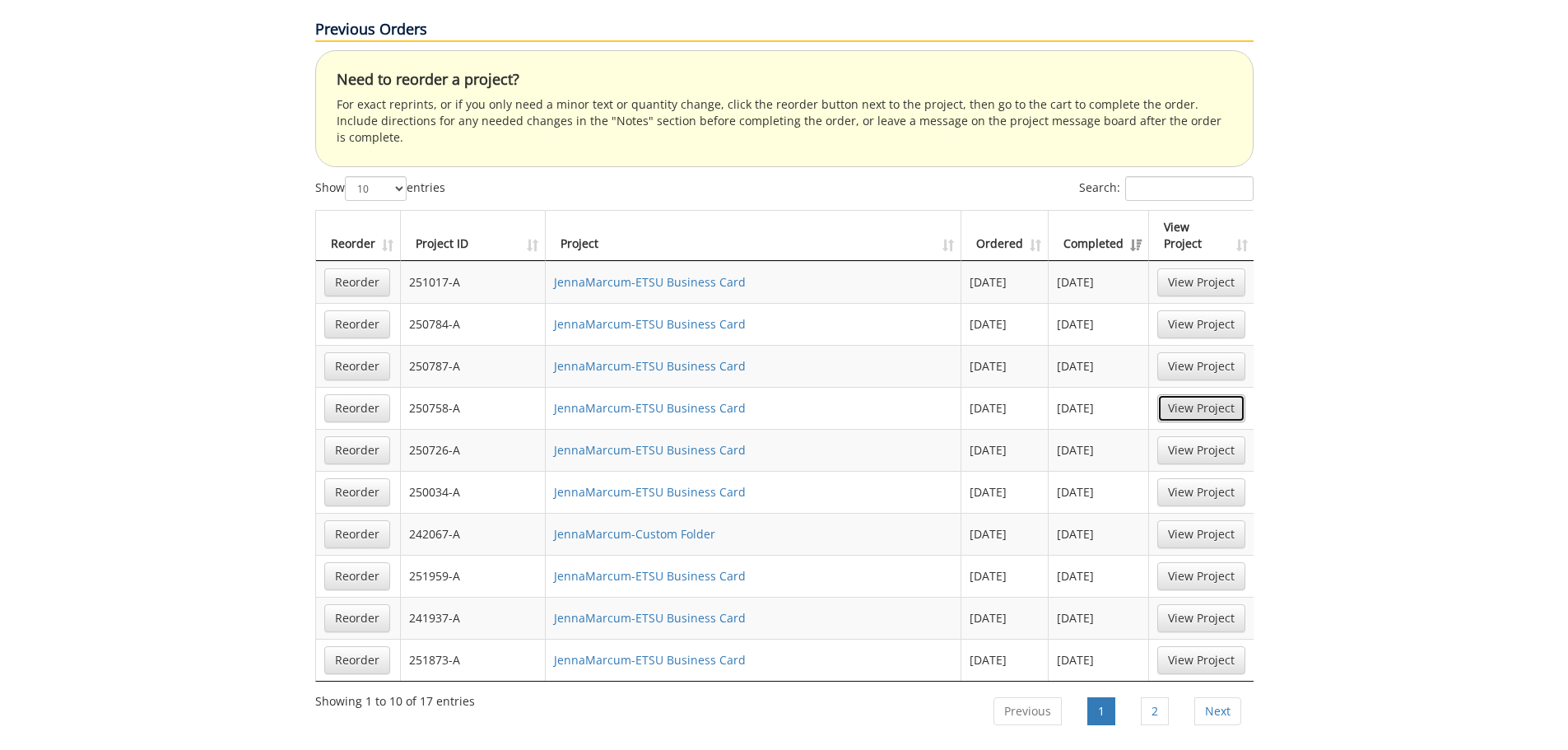
click at [1190, 395] on link "View Project" at bounding box center [1202, 408] width 88 height 28
click at [1207, 436] on link "View Project" at bounding box center [1202, 450] width 88 height 28
click at [1229, 478] on link "View Project" at bounding box center [1202, 492] width 88 height 28
click at [1195, 520] on link "View Project" at bounding box center [1202, 534] width 88 height 28
click at [1184, 562] on link "View Project" at bounding box center [1202, 576] width 88 height 28
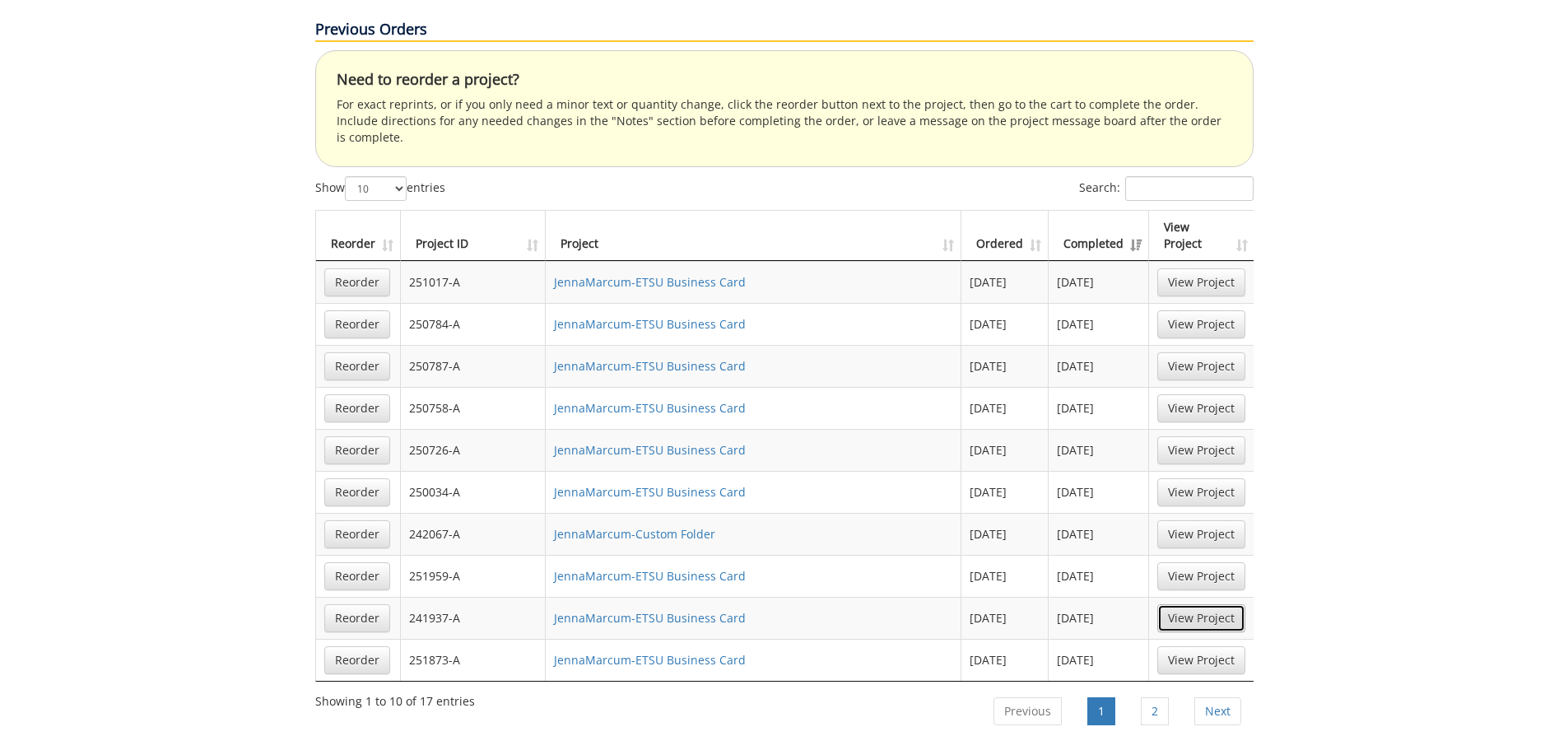
click at [1191, 604] on link "View Project" at bounding box center [1202, 617] width 88 height 28
click at [1189, 646] on link "View Project" at bounding box center [1202, 660] width 88 height 28
click at [1204, 697] on link "Next" at bounding box center [1218, 711] width 47 height 28
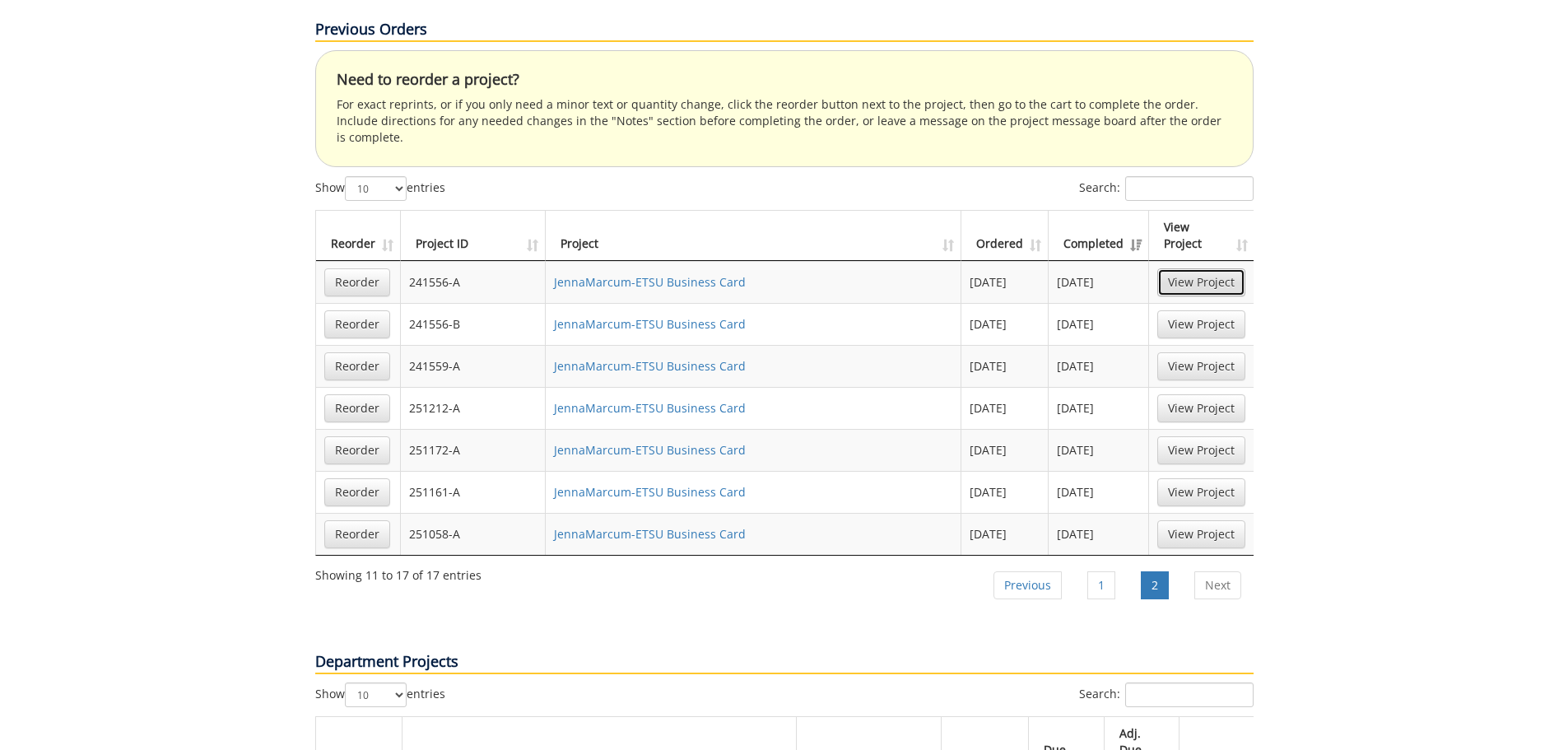
click at [1215, 268] on link "View Project" at bounding box center [1202, 282] width 88 height 28
click at [1217, 268] on link "View Project" at bounding box center [1202, 282] width 88 height 28
click at [359, 268] on link "Reorder" at bounding box center [356, 282] width 66 height 28
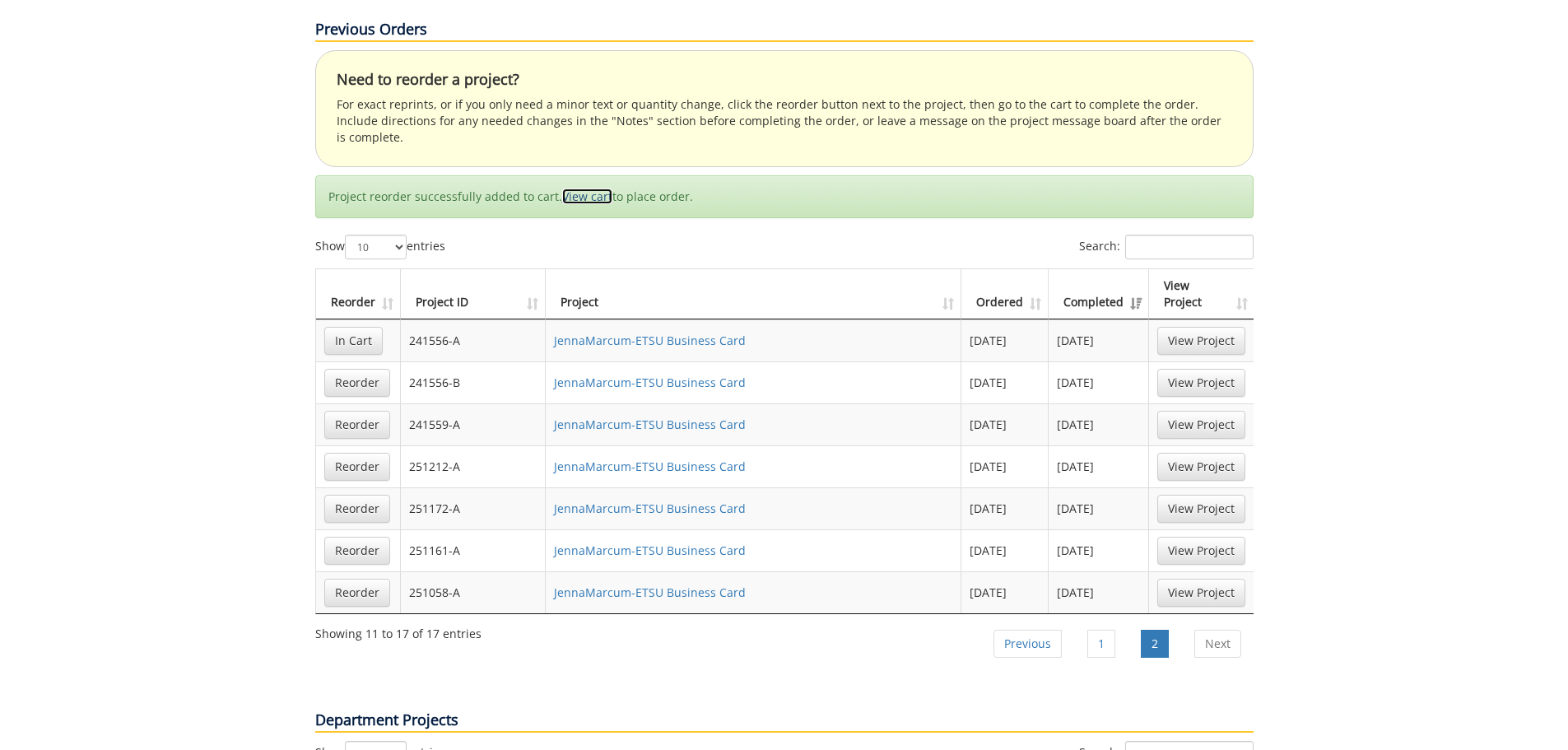
click at [569, 188] on link "View cart" at bounding box center [587, 196] width 50 height 16
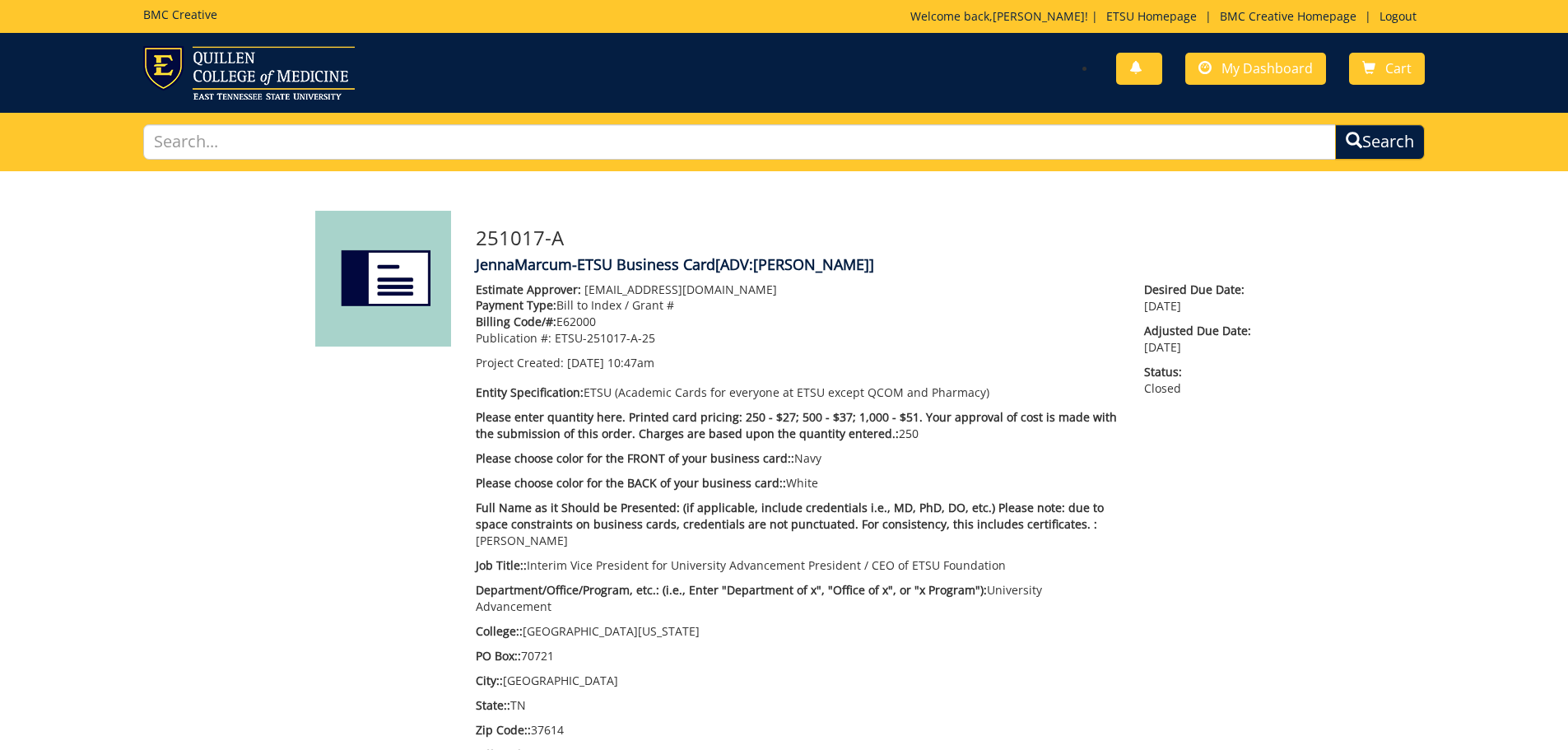
scroll to position [1054, 0]
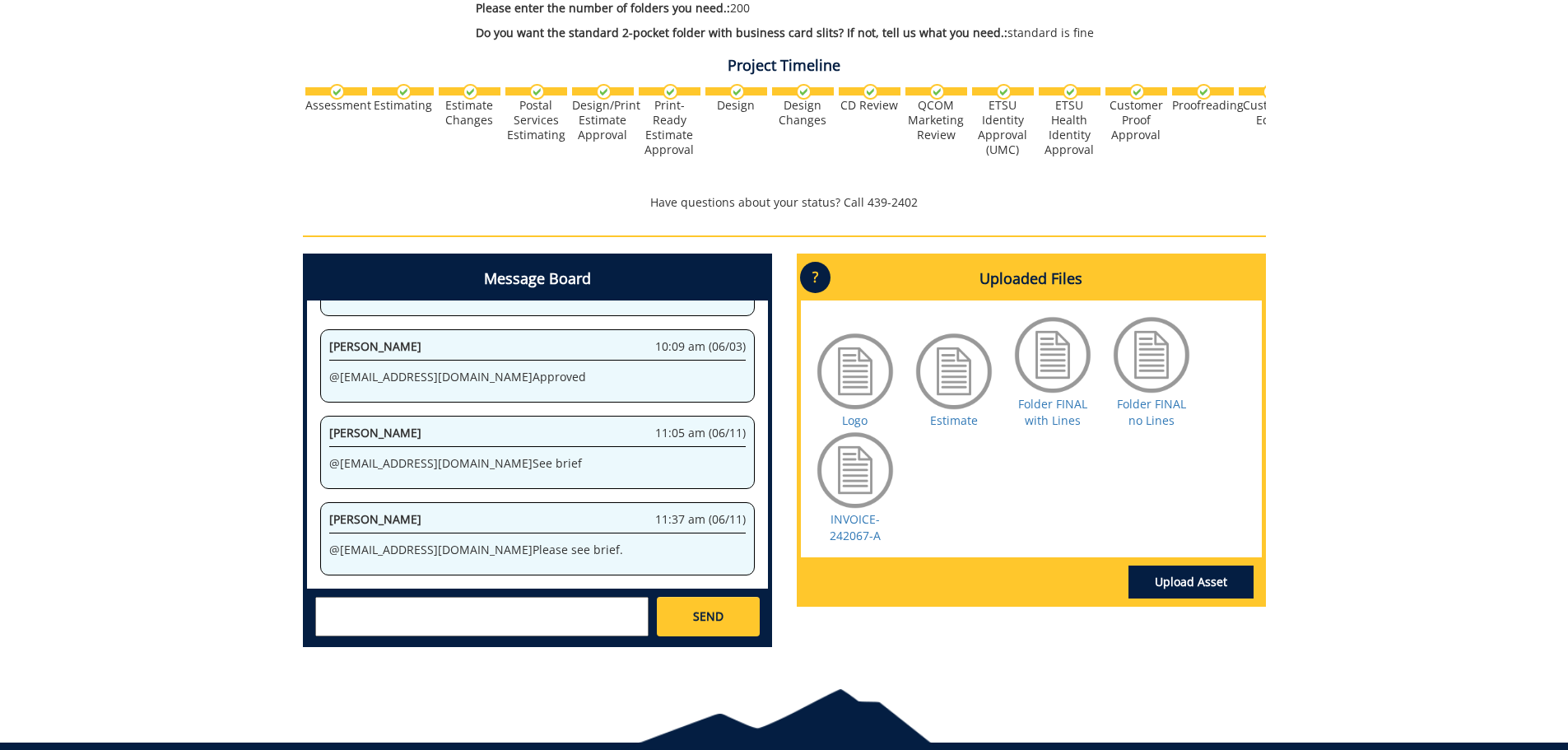
scroll to position [436, 0]
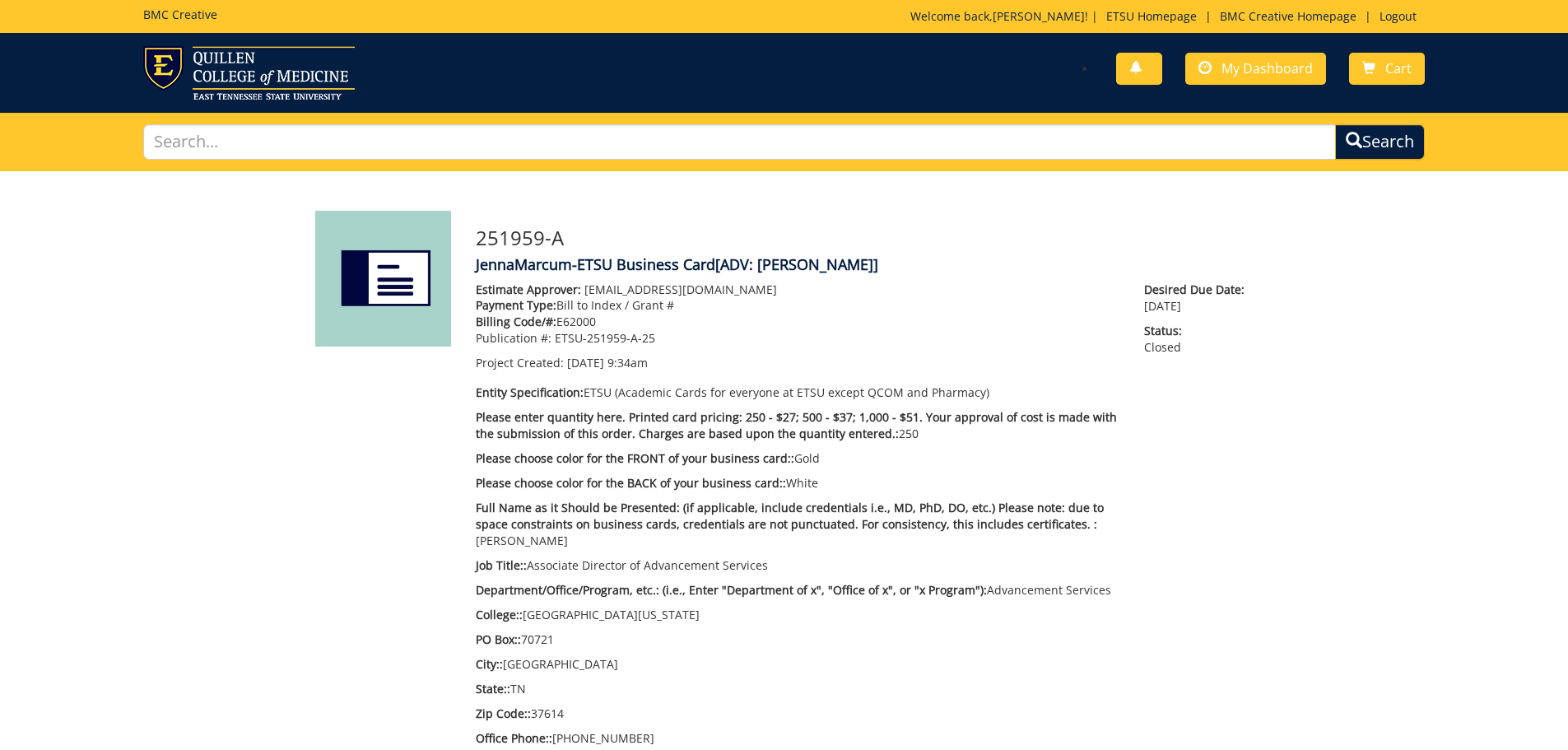
scroll to position [219, 0]
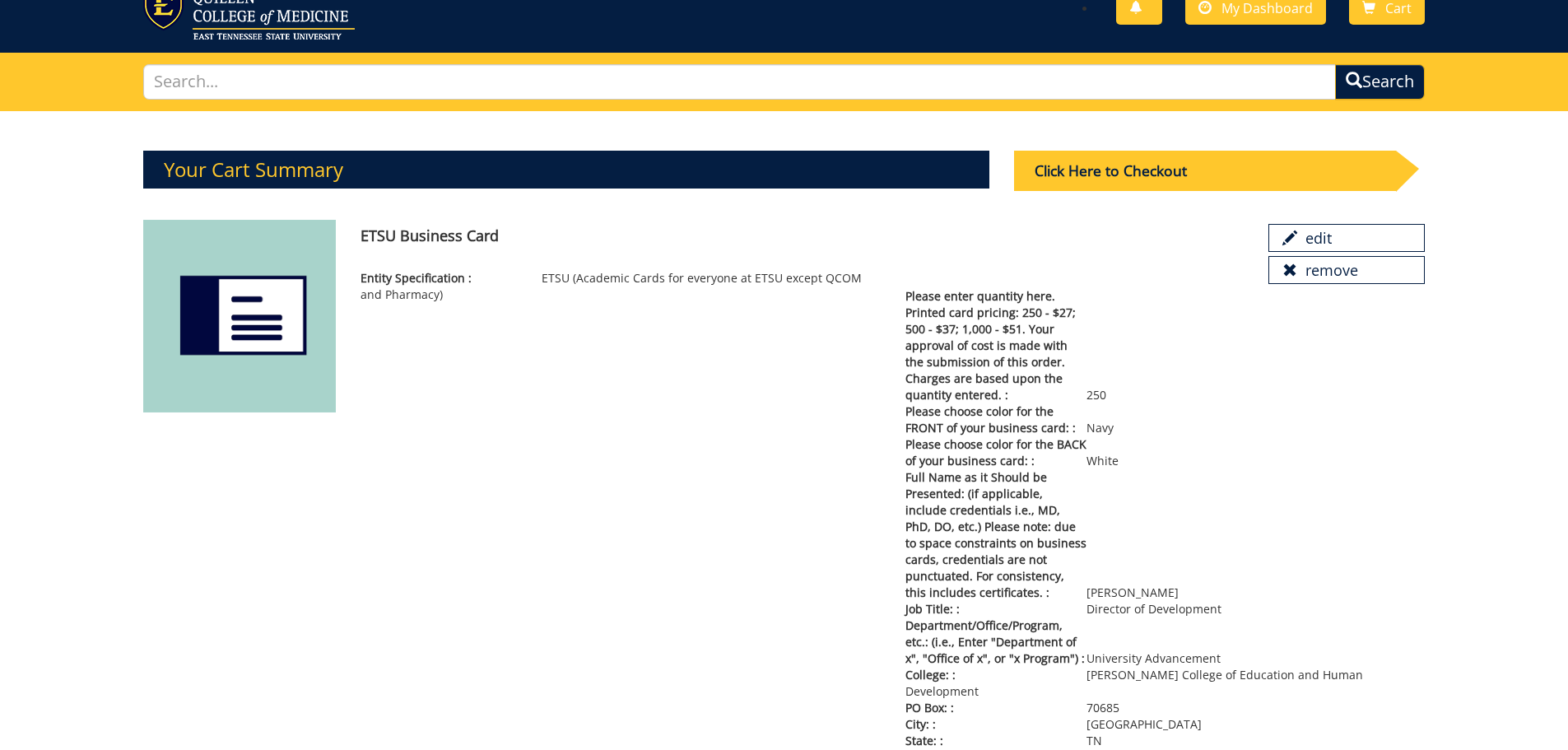
scroll to position [53, 0]
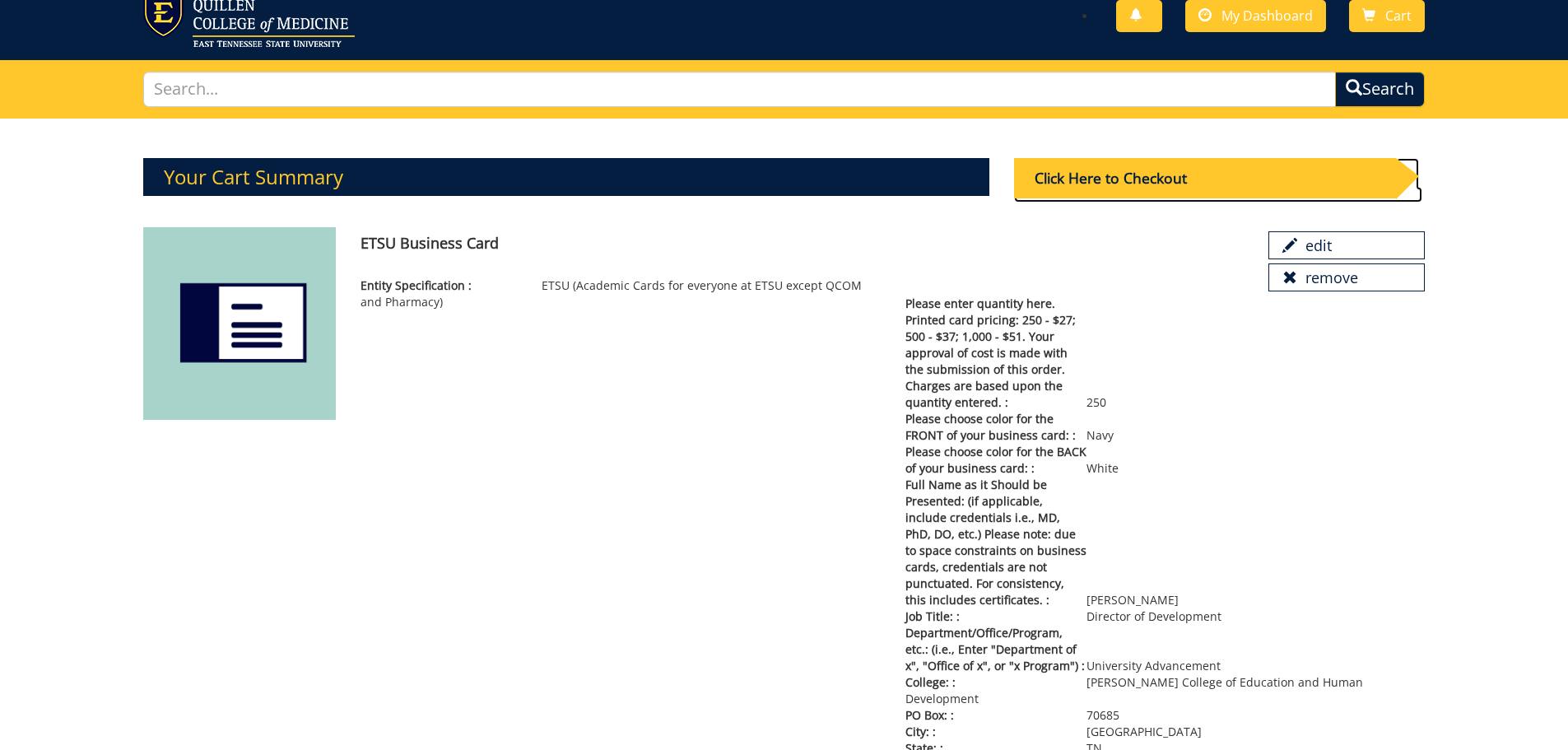
click at [1139, 178] on div "Click Here to Checkout" at bounding box center [1205, 178] width 382 height 40
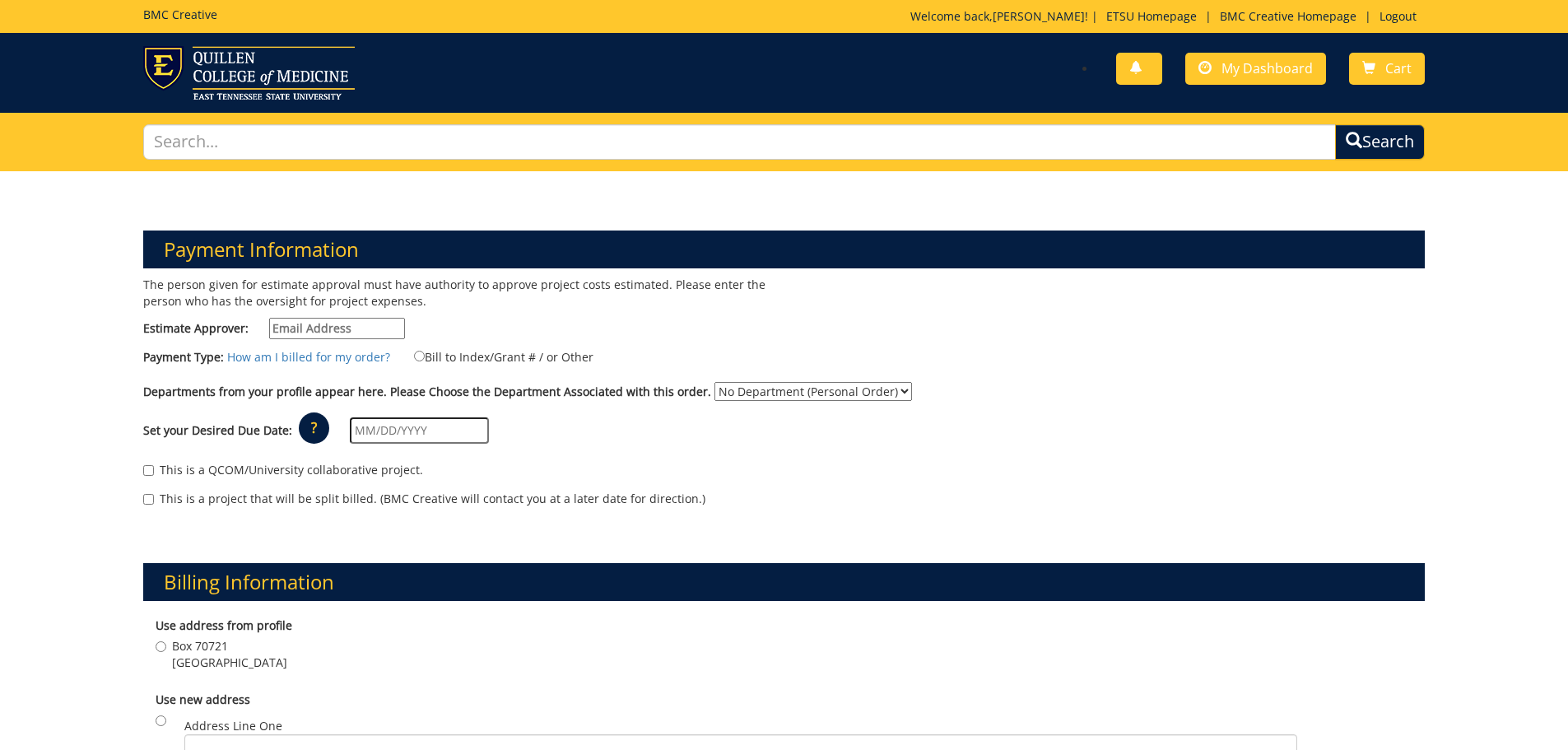
click at [286, 325] on input "Estimate Approver:" at bounding box center [337, 329] width 135 height 22
type input "[EMAIL_ADDRESS][DOMAIN_NAME]"
click at [415, 359] on input "Bill to Index/Grant # / or Other" at bounding box center [419, 355] width 11 height 11
radio input "true"
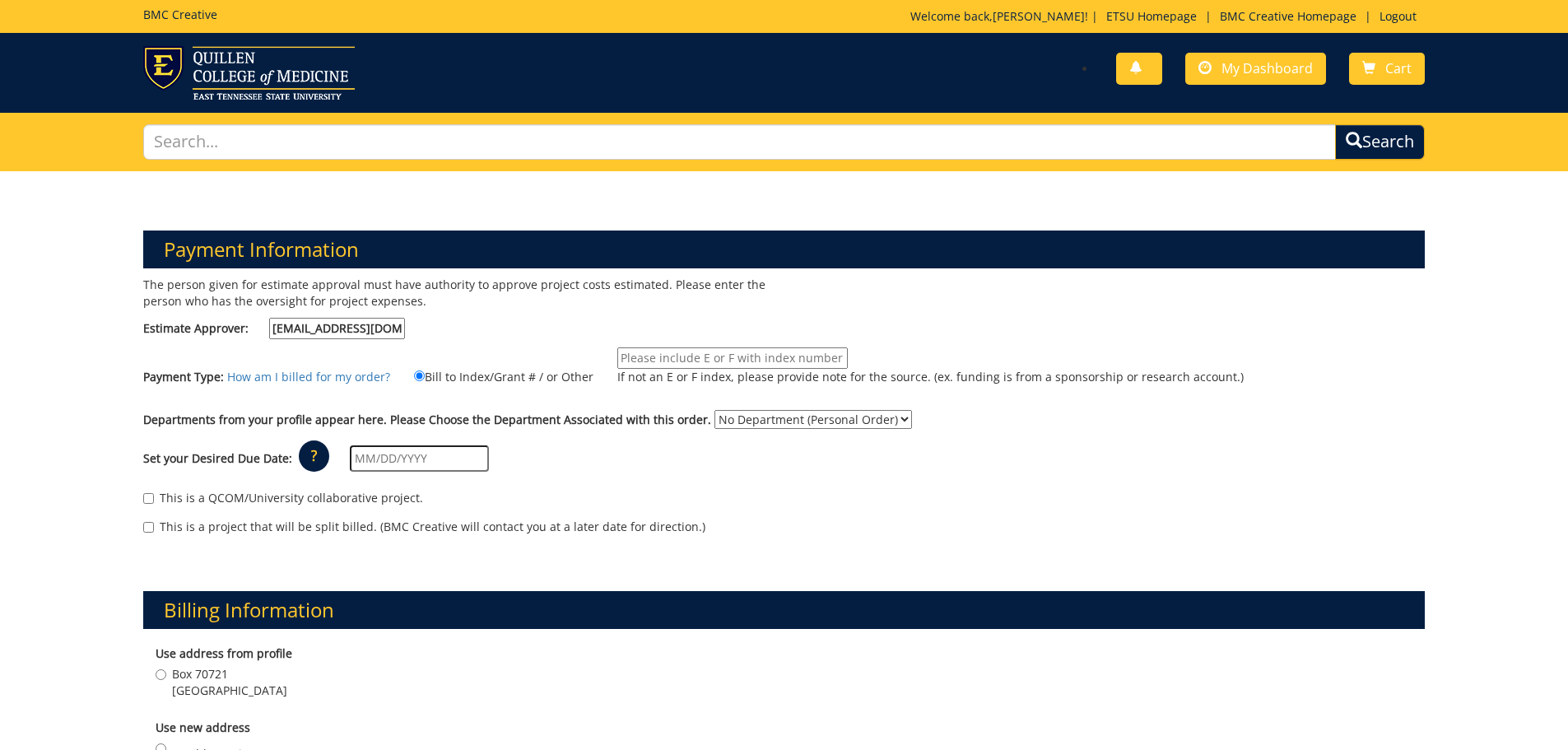
click at [641, 355] on input "If not an E or F index, please provide note for the source. (ex. funding is fro…" at bounding box center [732, 358] width 231 height 22
type input "E62000"
click at [734, 422] on select "No Department (Personal Order) Advancement (ADV)" at bounding box center [813, 419] width 197 height 19
select select "276"
click at [715, 410] on select "No Department (Personal Order) Advancement (ADV)" at bounding box center [813, 419] width 197 height 19
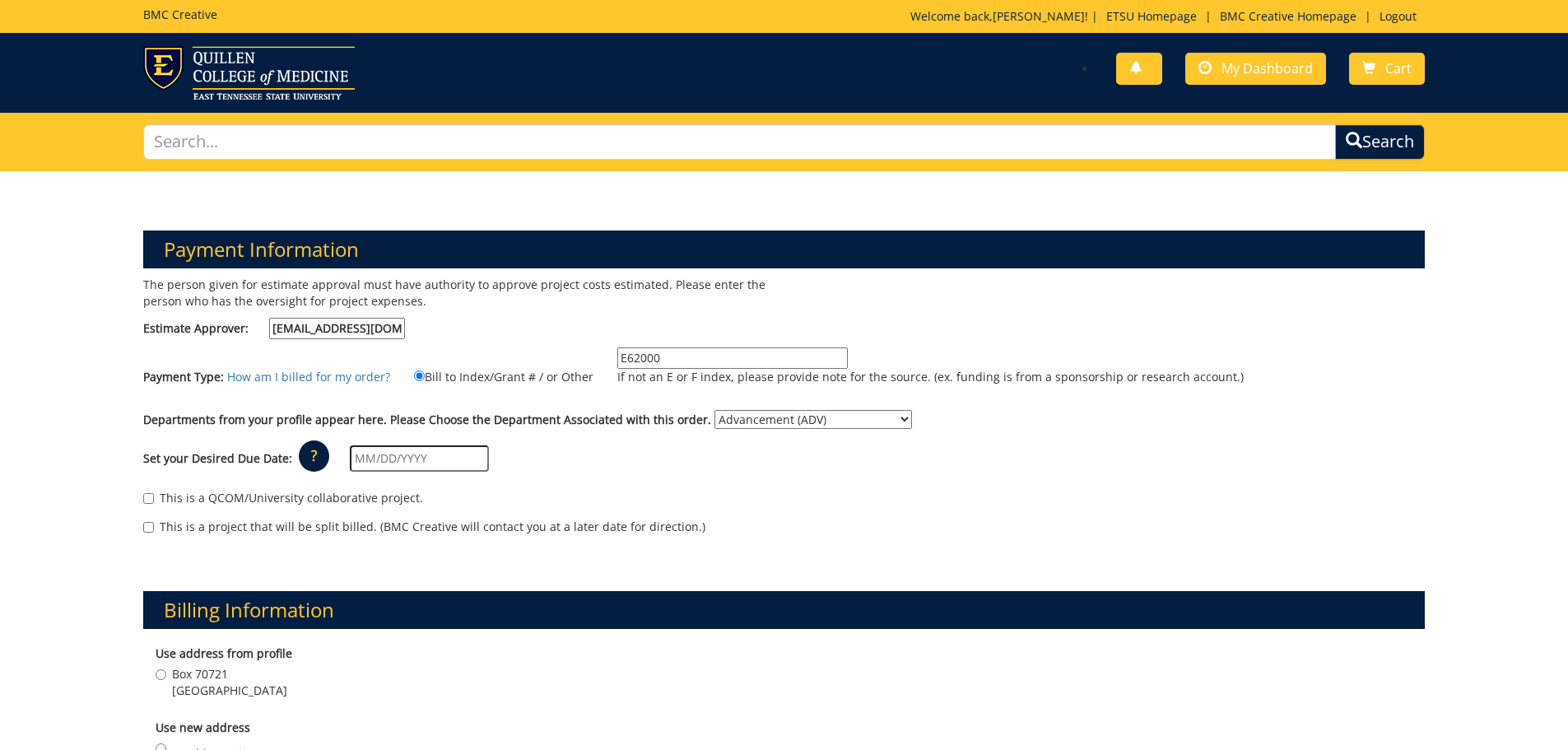
click at [371, 459] on input "text" at bounding box center [419, 458] width 139 height 27
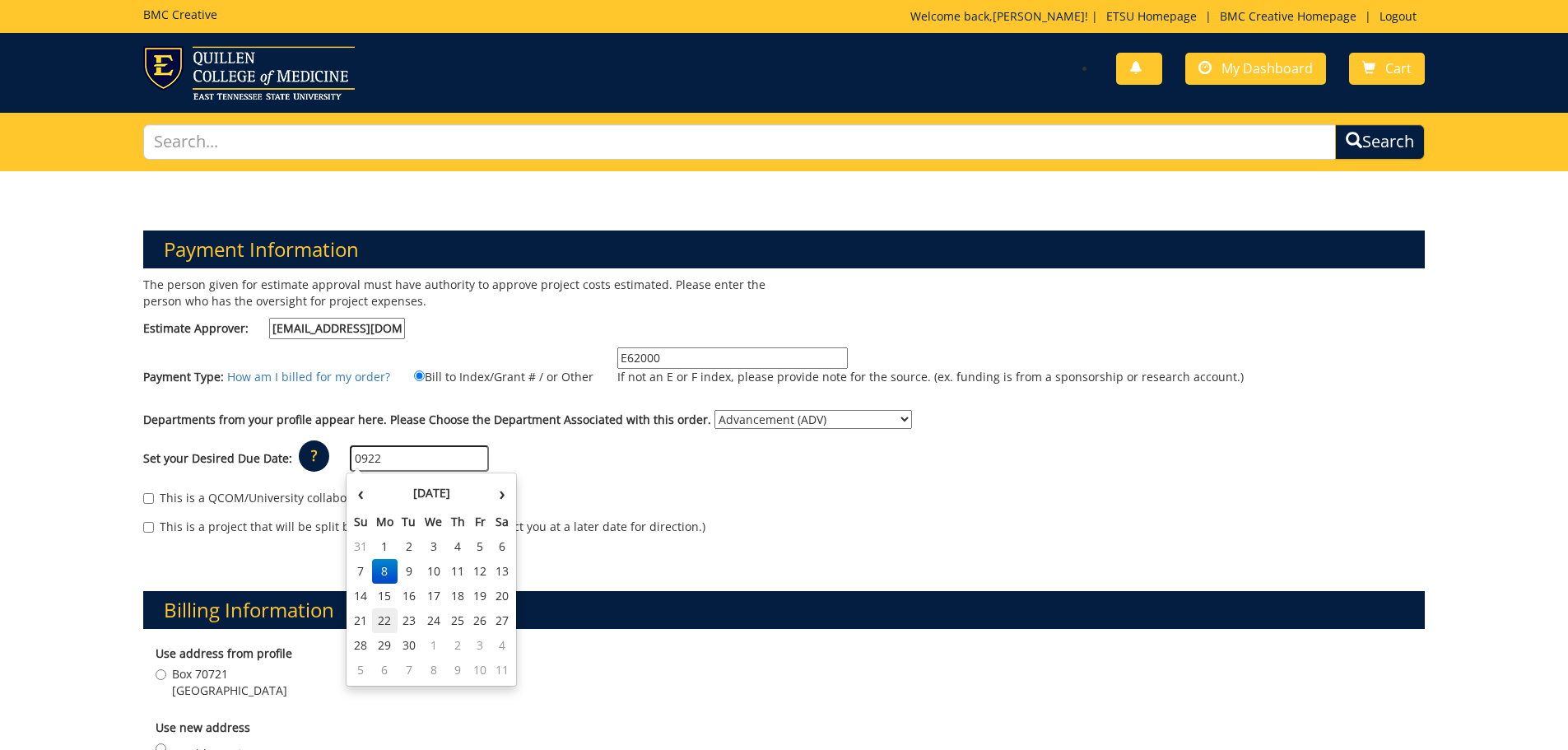
click at [374, 618] on td "22" at bounding box center [385, 620] width 27 height 25
type input "[DATE]"
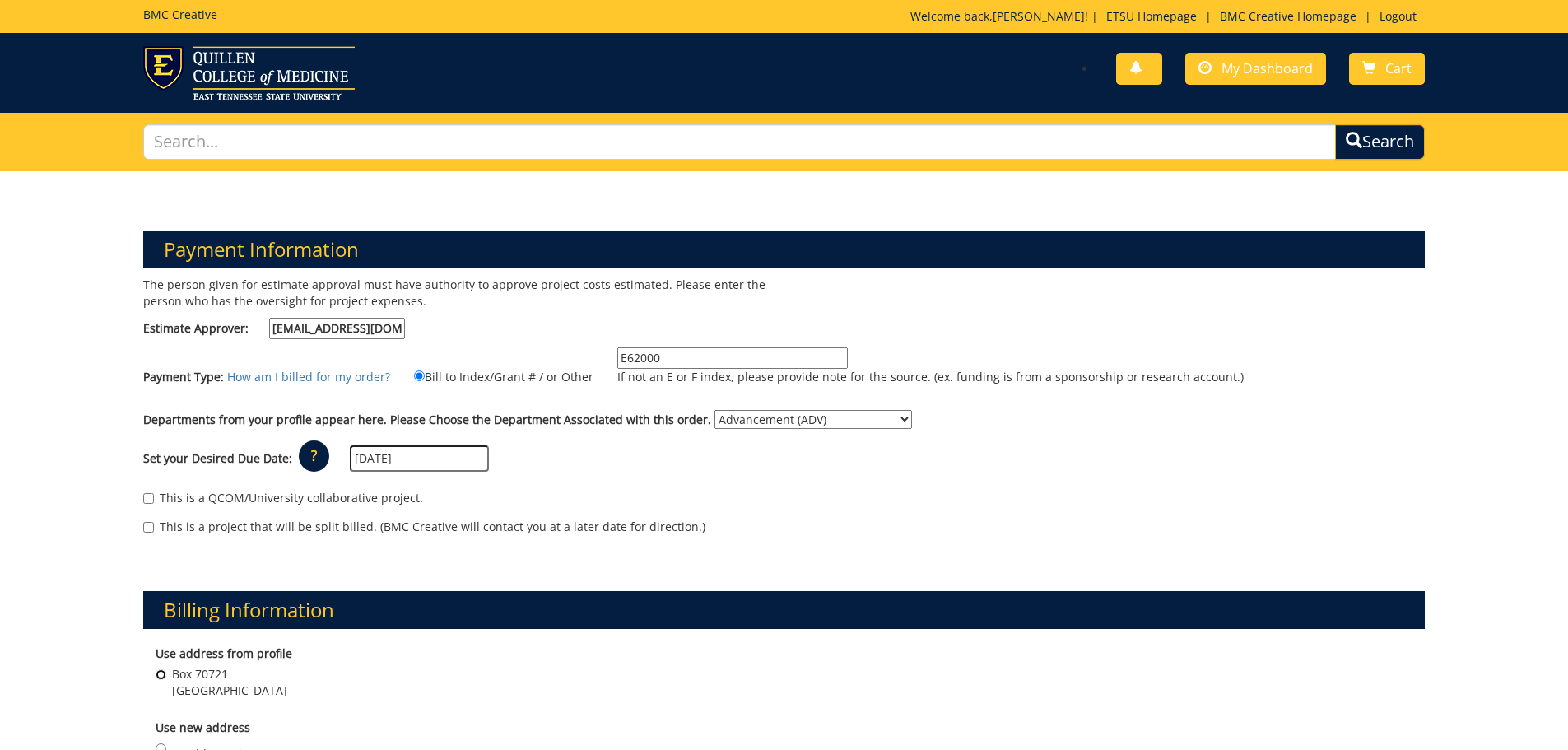
click at [159, 671] on input "Box 70721 Johnson City , TN 37614" at bounding box center [160, 674] width 11 height 11
radio input "true"
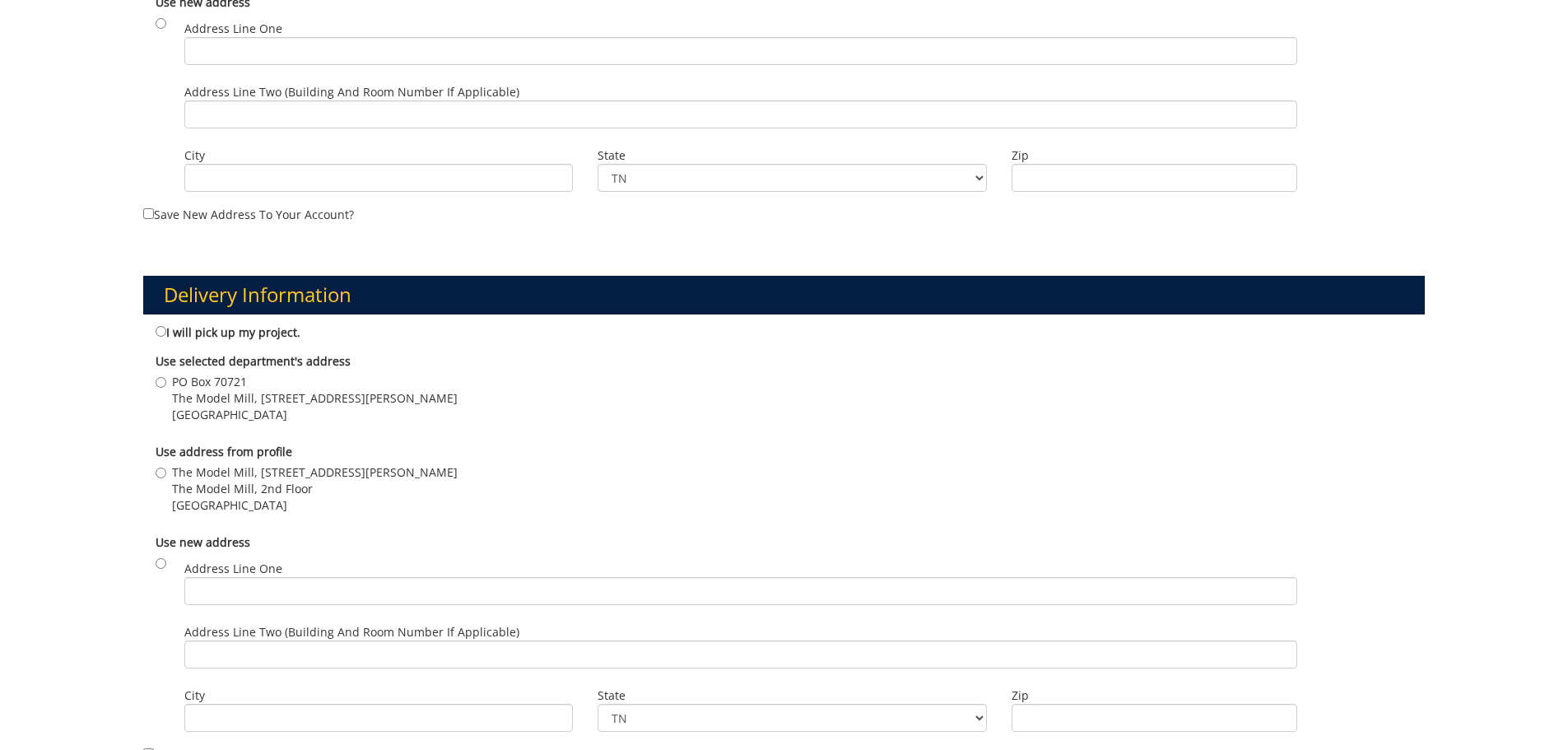
scroll to position [793, 0]
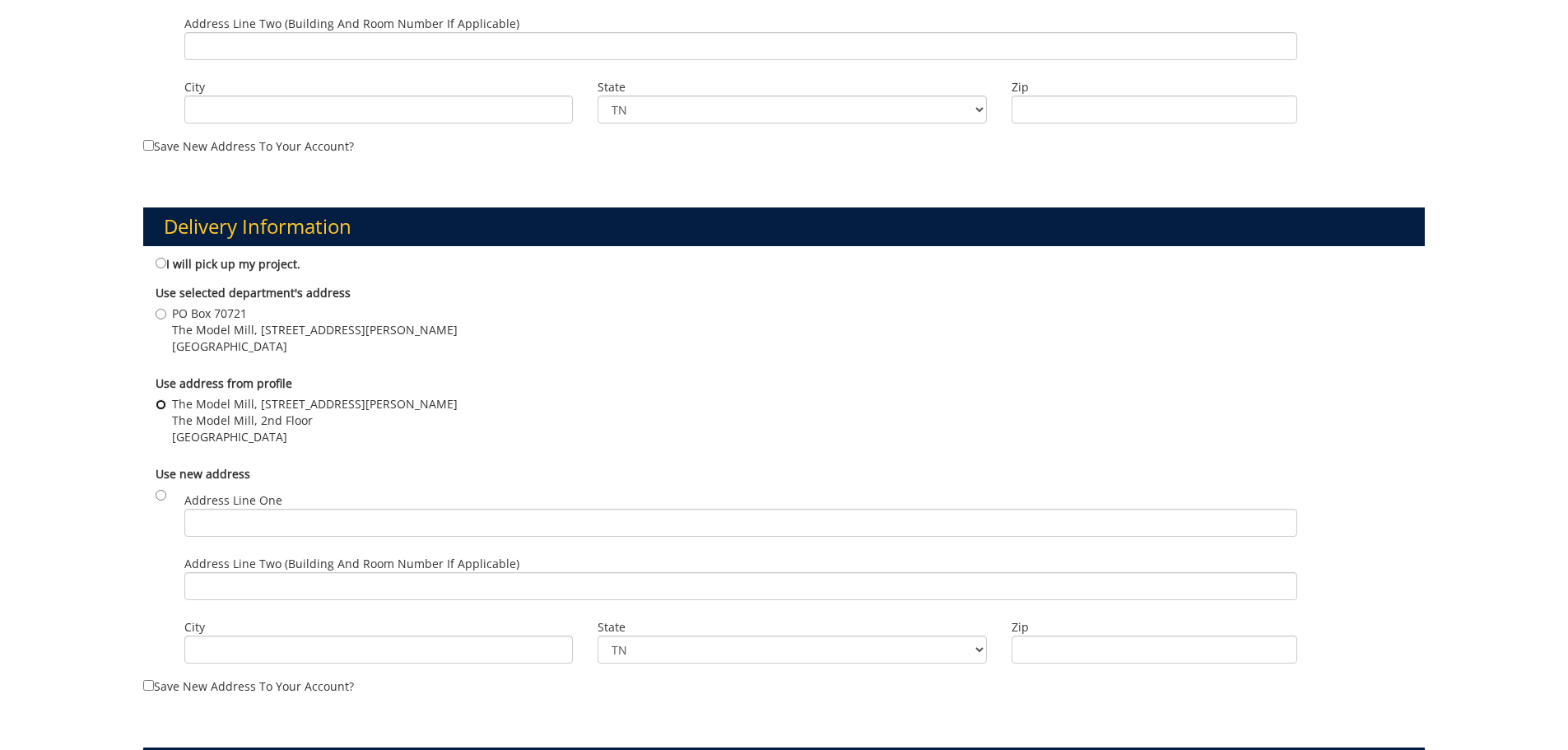
click at [162, 403] on input "The Model Mill, 602 Sevier St The Model Mill, 2nd Floor Johnson City , TN 37614" at bounding box center [160, 404] width 11 height 11
radio input "true"
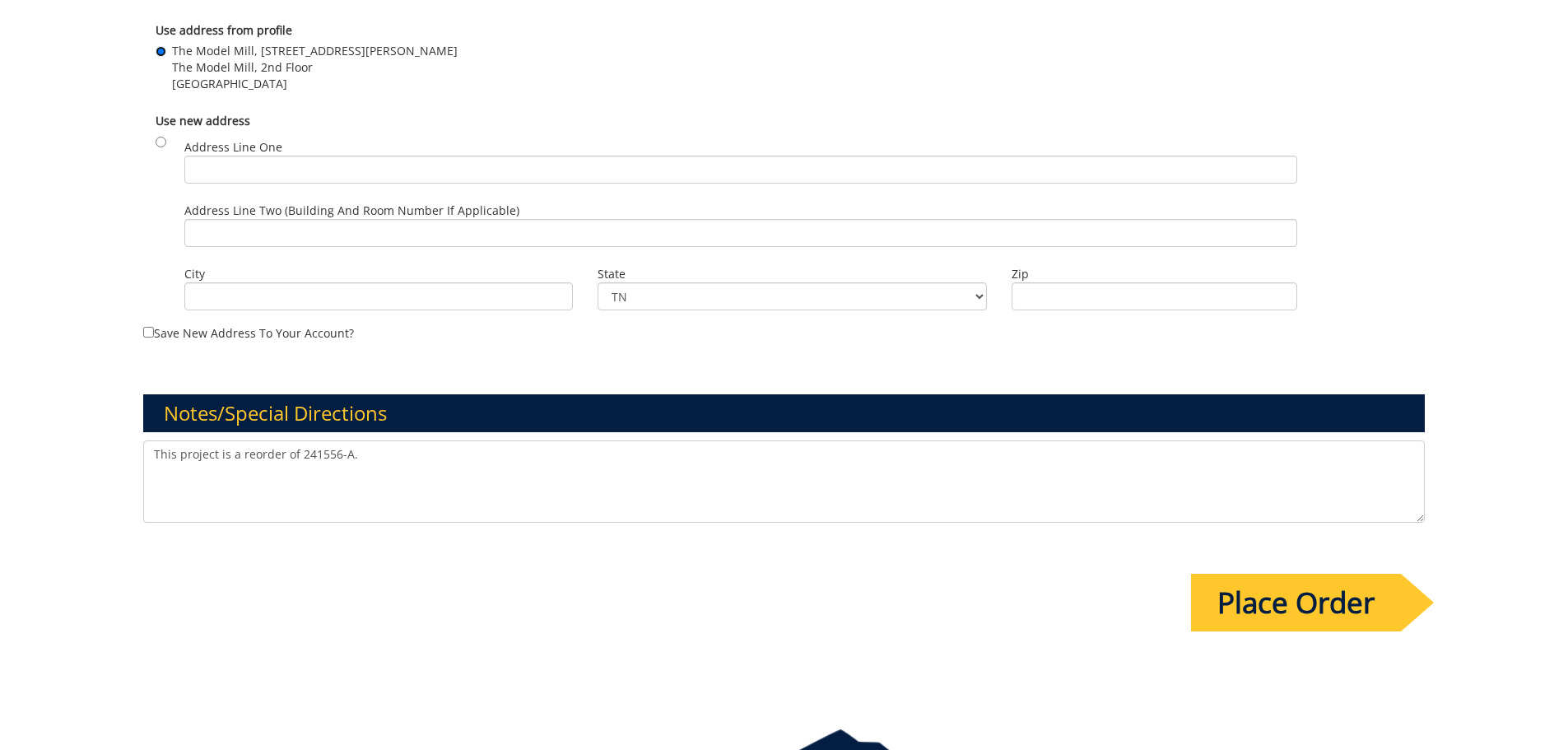
scroll to position [1257, 0]
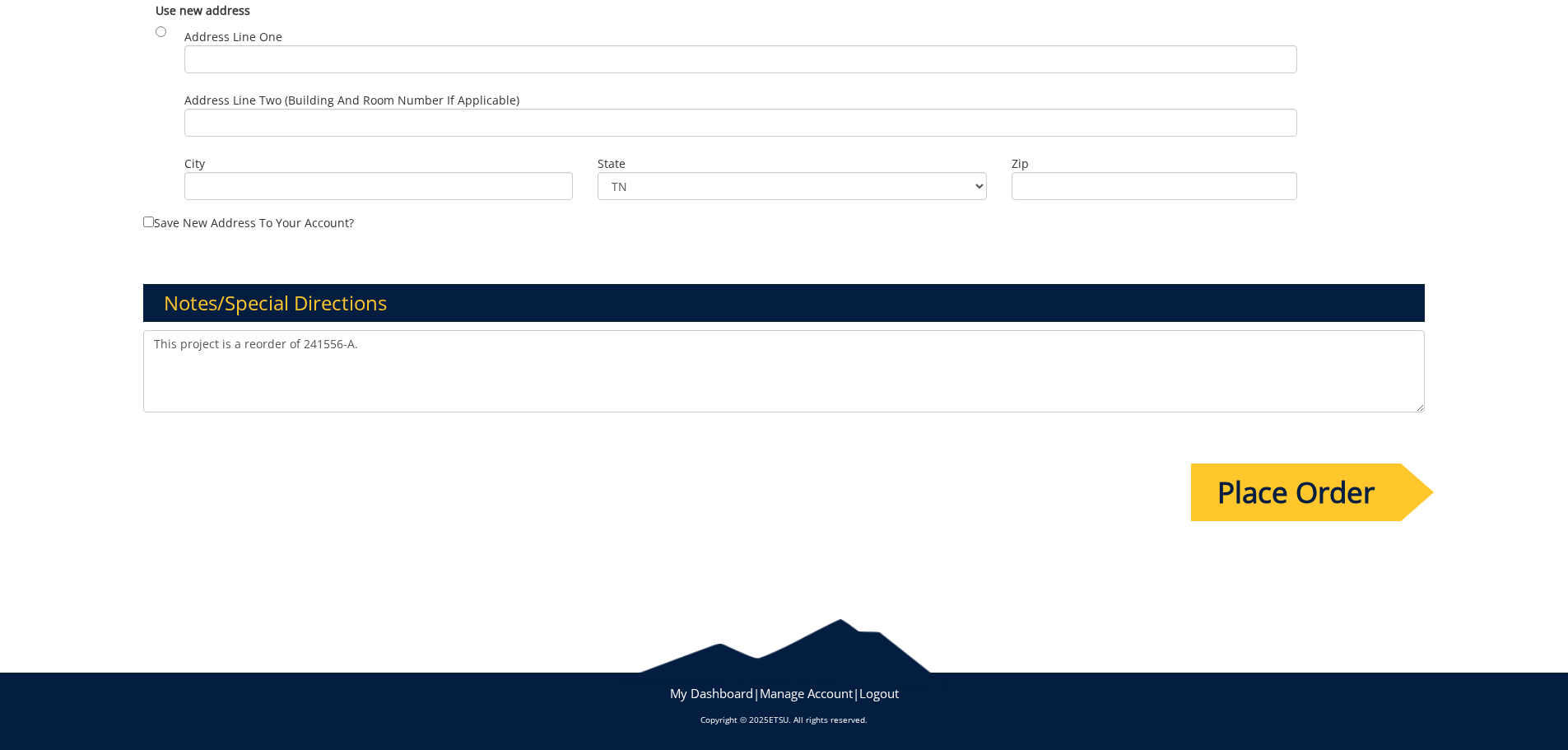
click at [1386, 510] on input "Place Order" at bounding box center [1296, 492] width 210 height 58
